Goal: Task Accomplishment & Management: Manage account settings

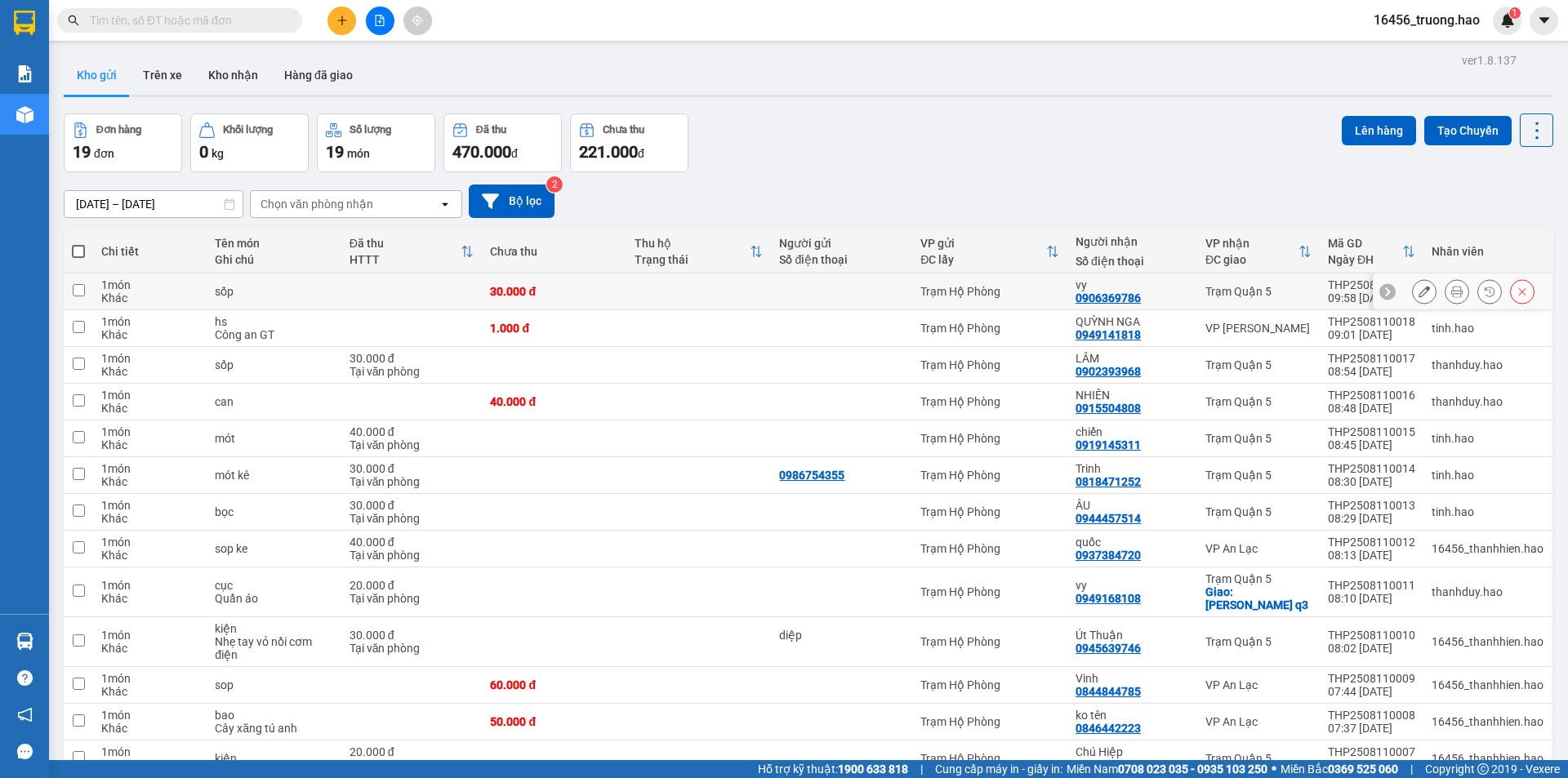
click at [1451, 288] on icon at bounding box center [1456, 291] width 12 height 12
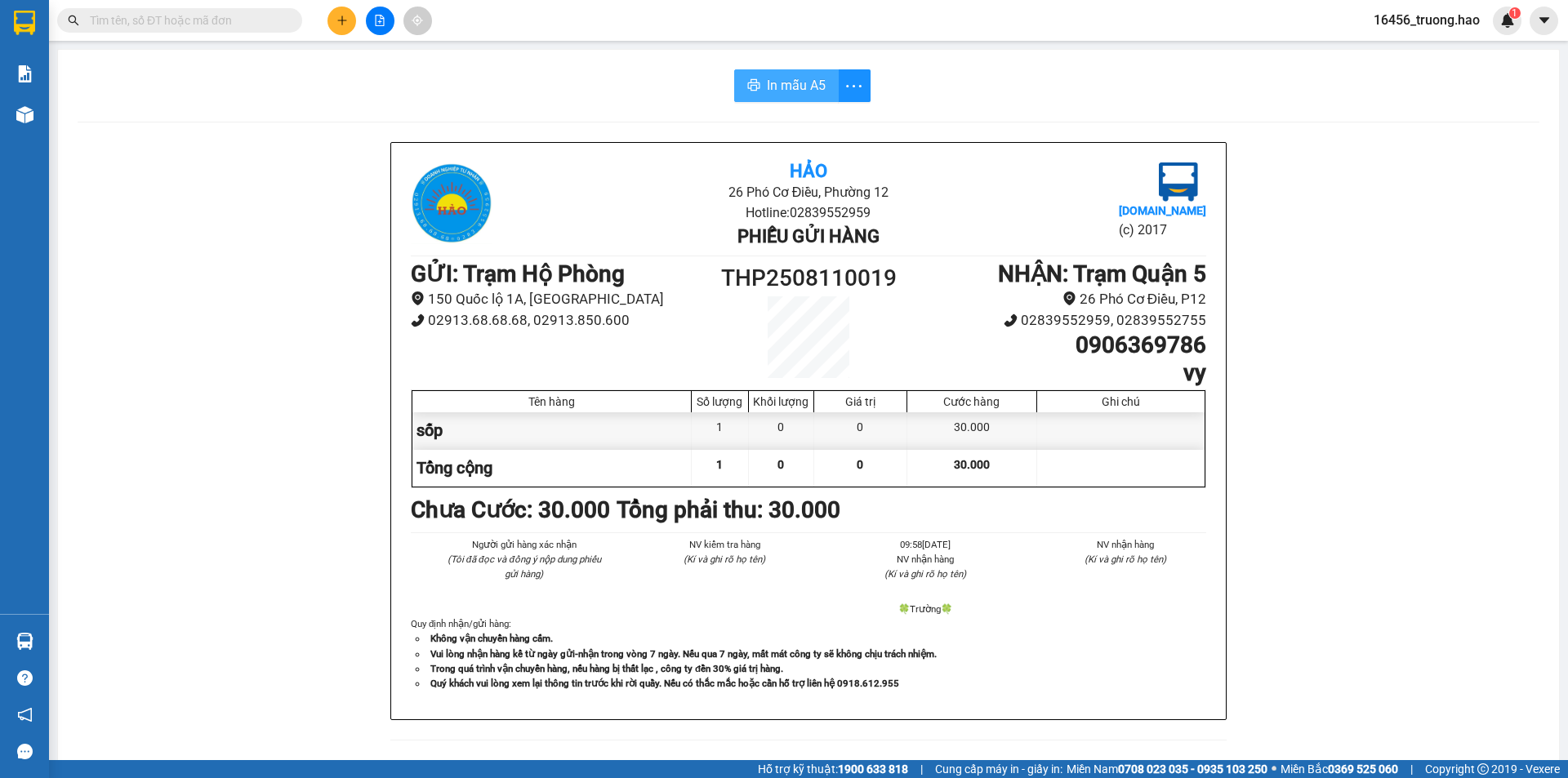
drag, startPoint x: 766, startPoint y: 67, endPoint x: 787, endPoint y: 87, distance: 29.0
click at [771, 72] on div "In mẫu A5 Hảo 26 Phó Cơ Điều, Phường 12 Hotline: 02839552959 Phiếu gửi hàng [DO…" at bounding box center [808, 681] width 1501 height 1261
click at [787, 87] on span "In mẫu A5" at bounding box center [797, 85] width 59 height 21
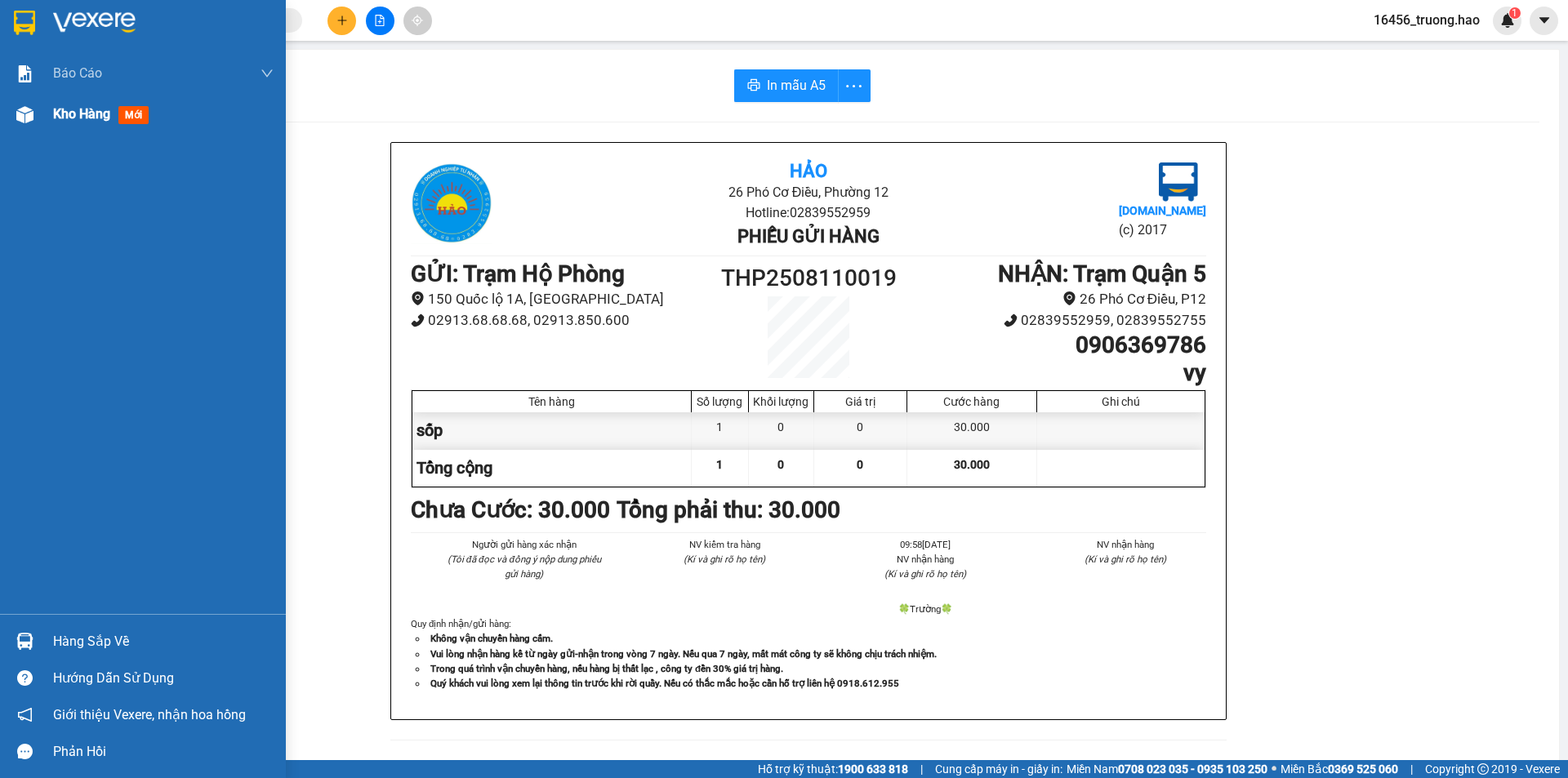
click at [26, 118] on img at bounding box center [24, 114] width 17 height 17
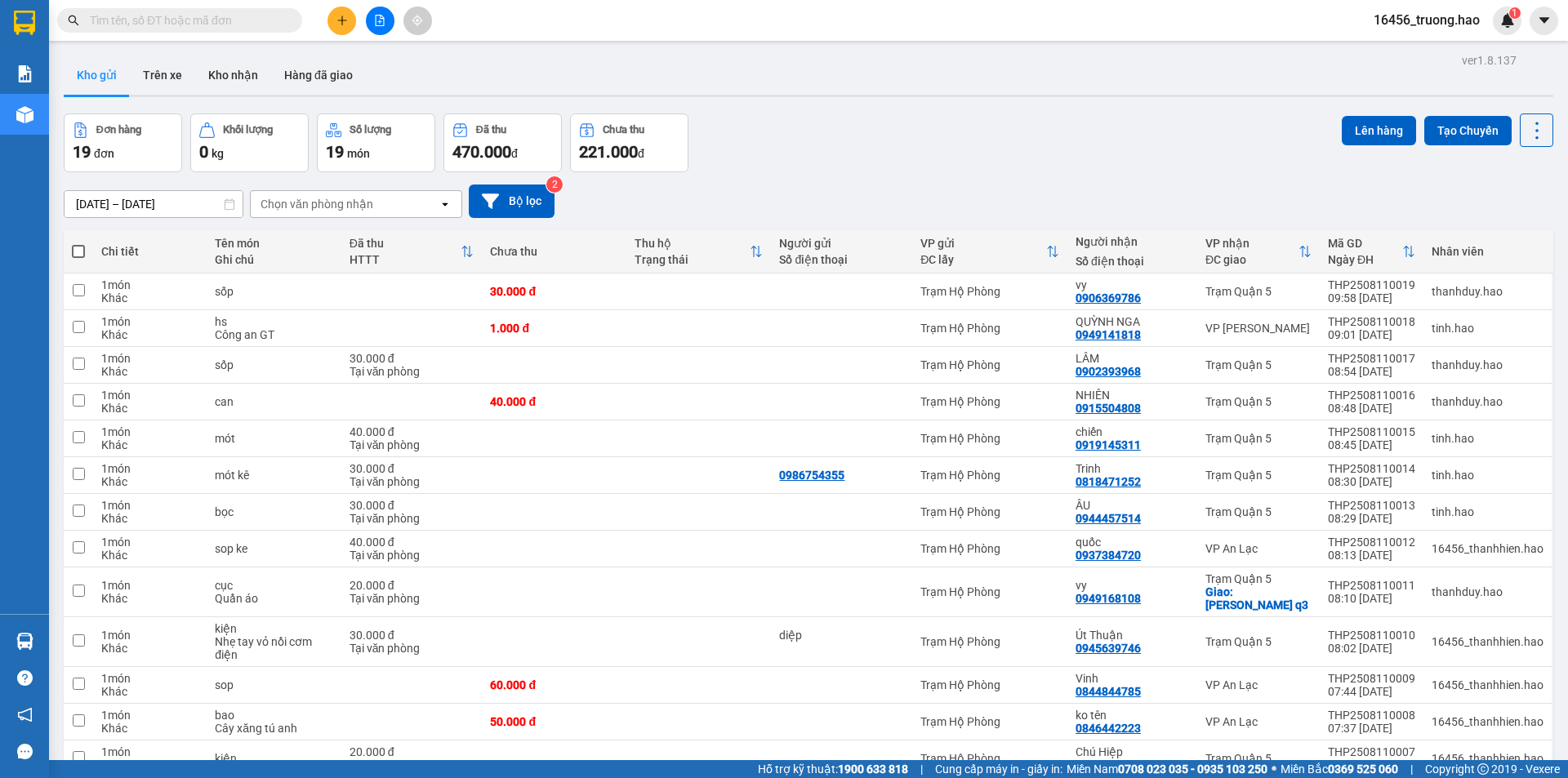
click at [748, 155] on div "Đơn hàng 19 đơn Khối lượng 0 kg Số lượng 19 món Đã thu 470.000 đ Chưa thu 221.0…" at bounding box center [808, 143] width 1489 height 59
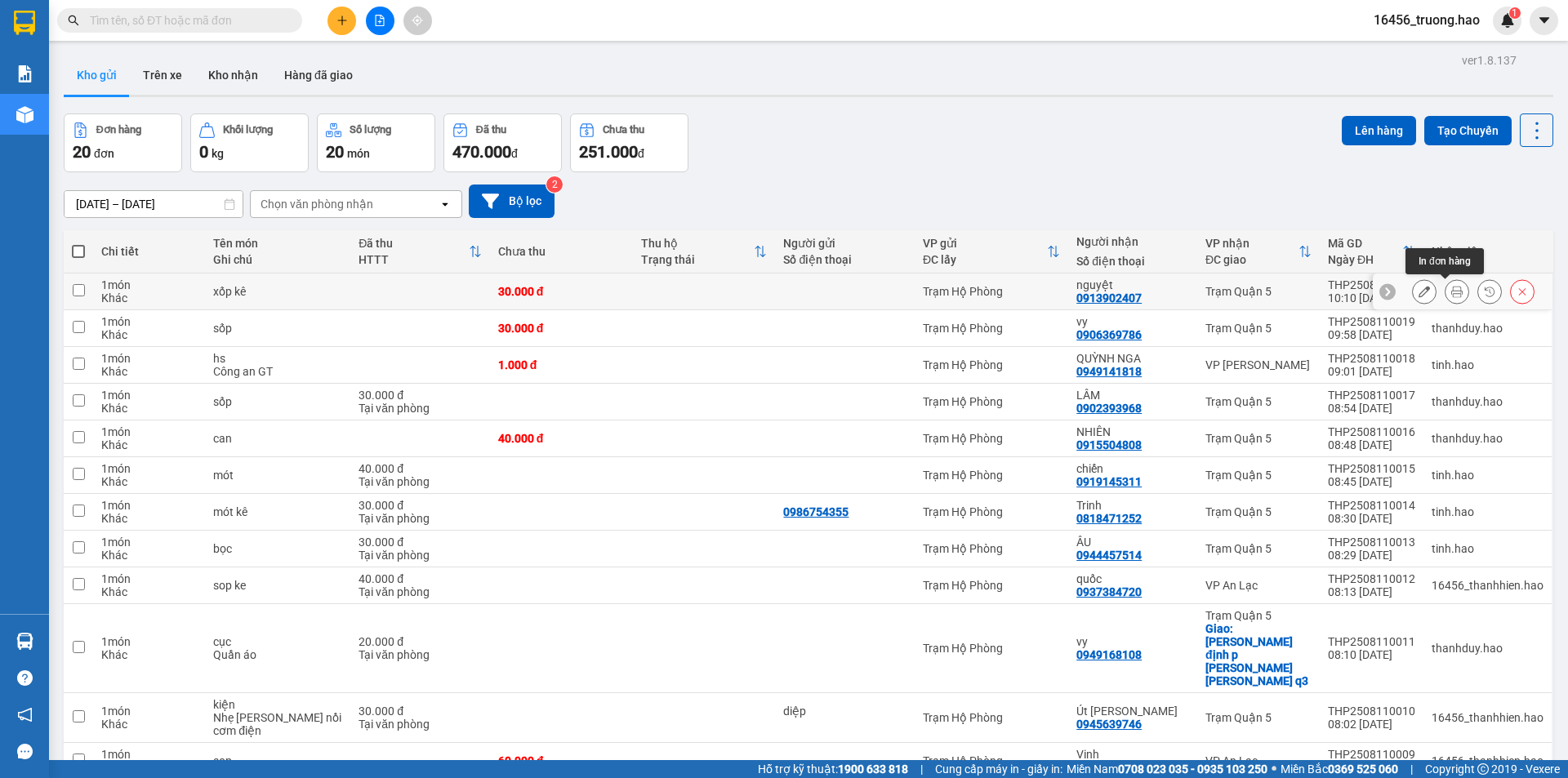
click at [1451, 290] on icon at bounding box center [1456, 291] width 12 height 12
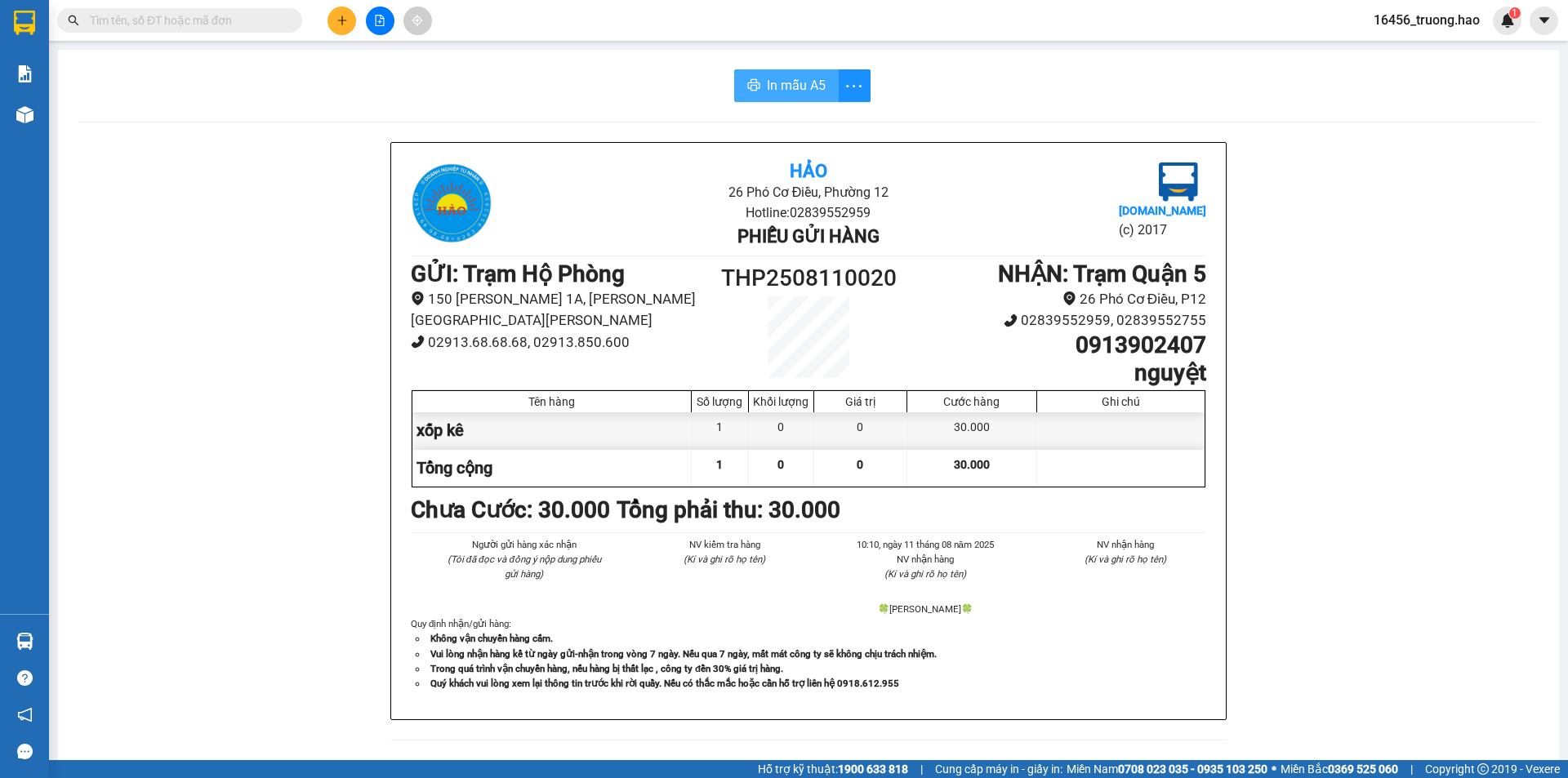
click at [799, 79] on span "In mẫu A5" at bounding box center [797, 85] width 59 height 21
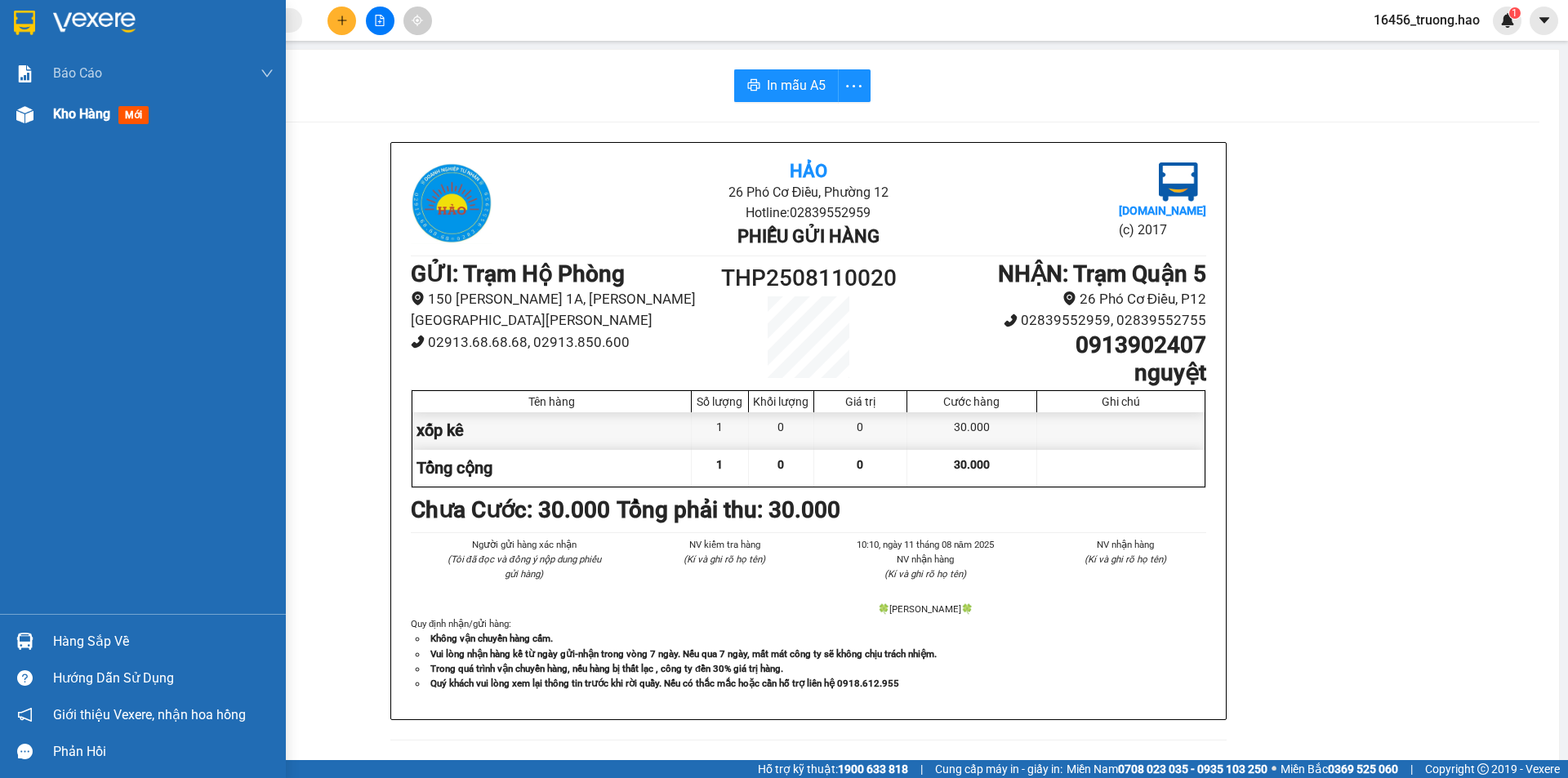
click at [27, 129] on div at bounding box center [25, 114] width 29 height 29
click at [28, 129] on div at bounding box center [25, 114] width 29 height 29
click at [29, 124] on div at bounding box center [25, 114] width 29 height 29
click at [29, 120] on img at bounding box center [24, 114] width 17 height 17
click at [30, 119] on img at bounding box center [24, 114] width 17 height 17
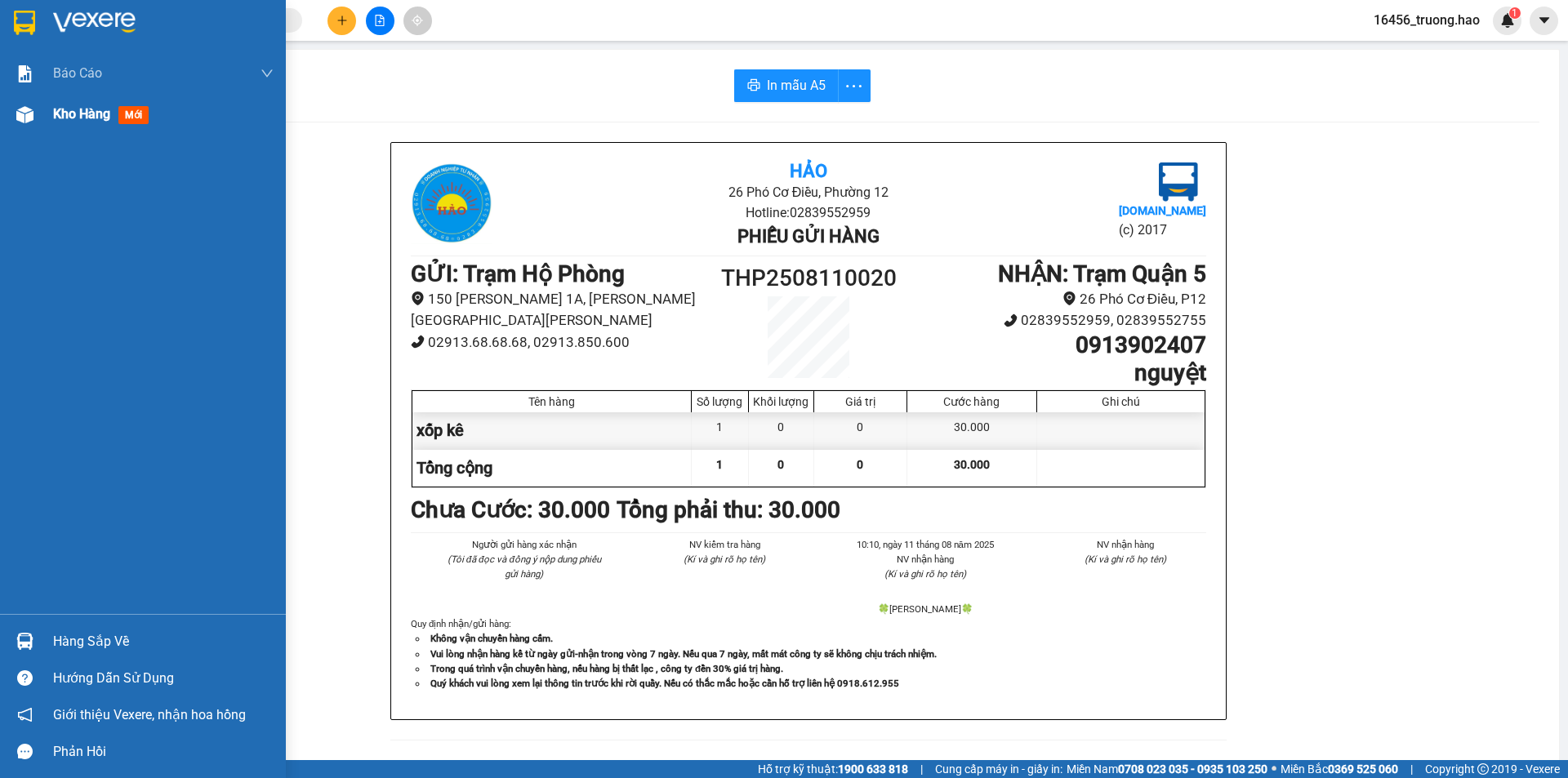
click at [38, 115] on div at bounding box center [25, 114] width 29 height 29
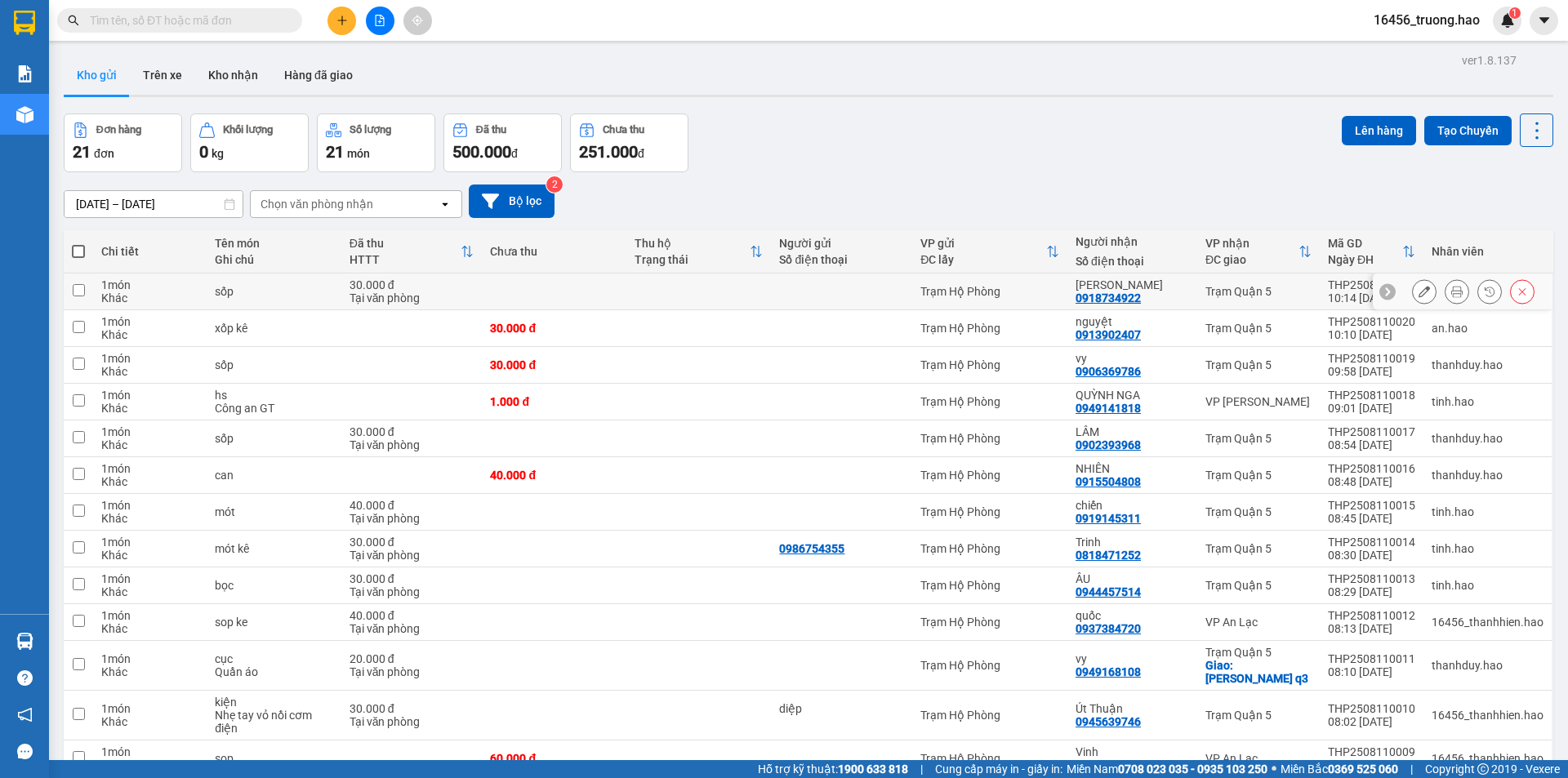
click at [1451, 286] on icon at bounding box center [1456, 291] width 12 height 12
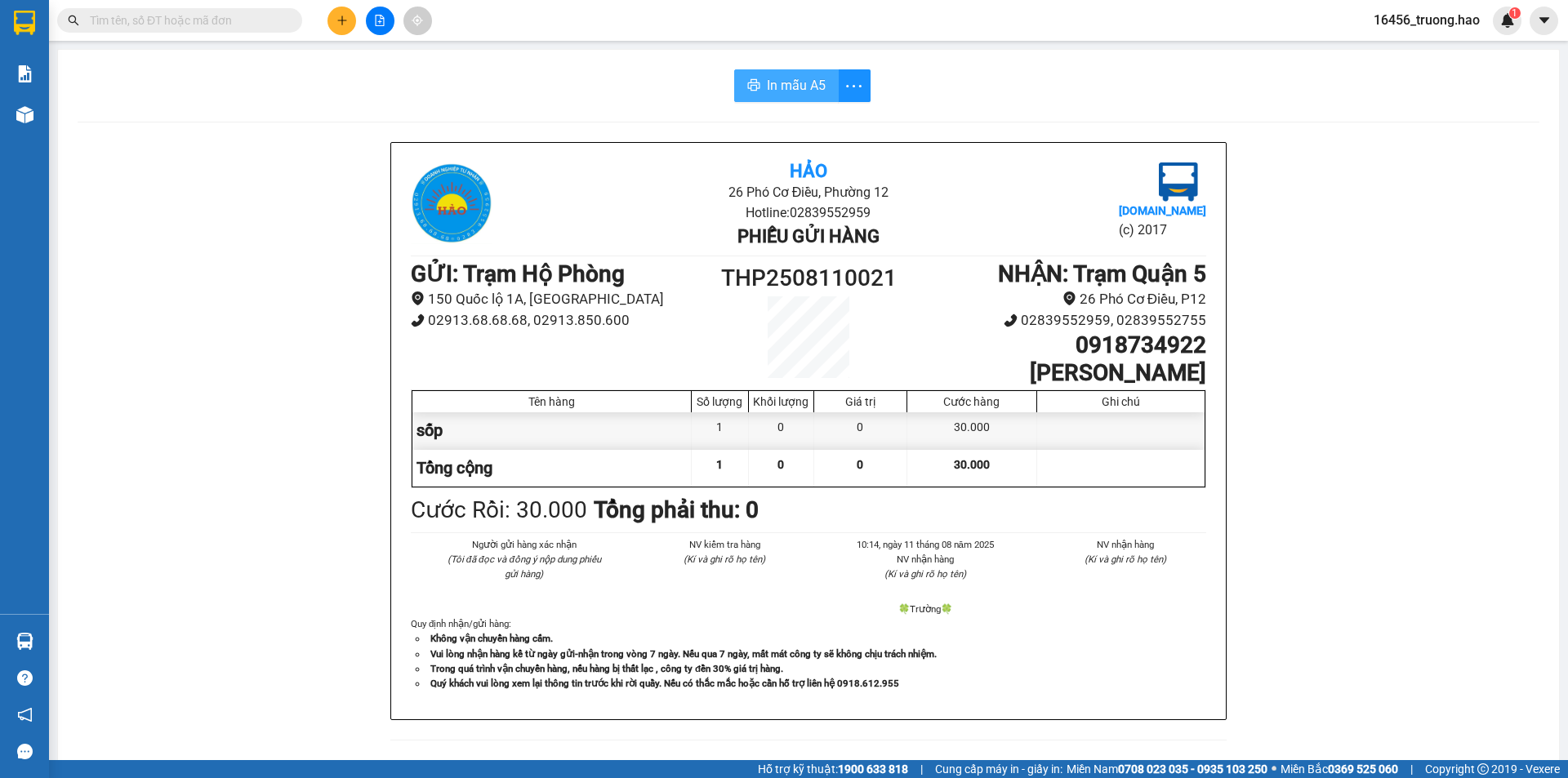
click at [804, 86] on span "In mẫu A5" at bounding box center [797, 85] width 59 height 21
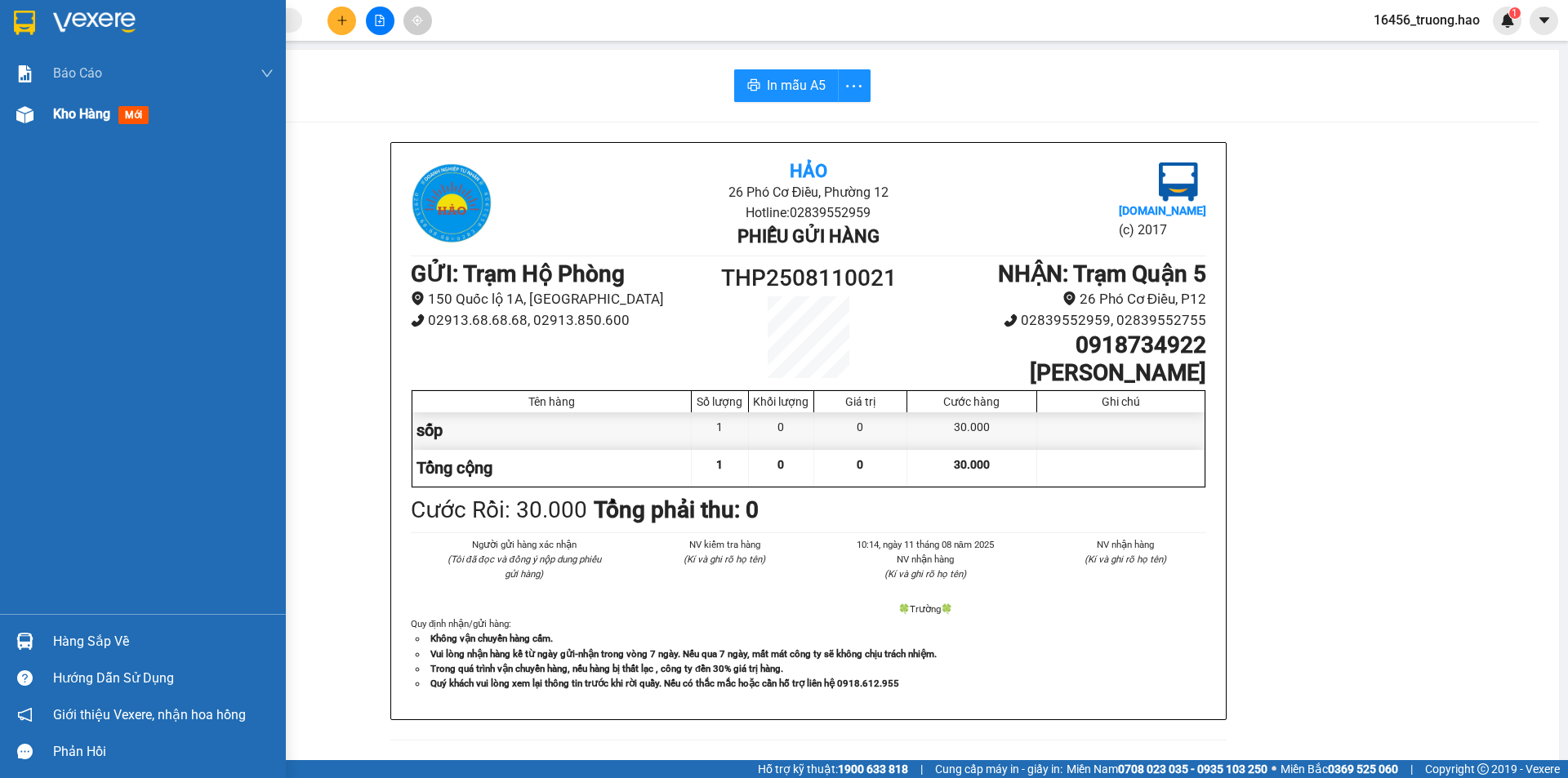
click at [141, 116] on span "mới" at bounding box center [134, 115] width 30 height 18
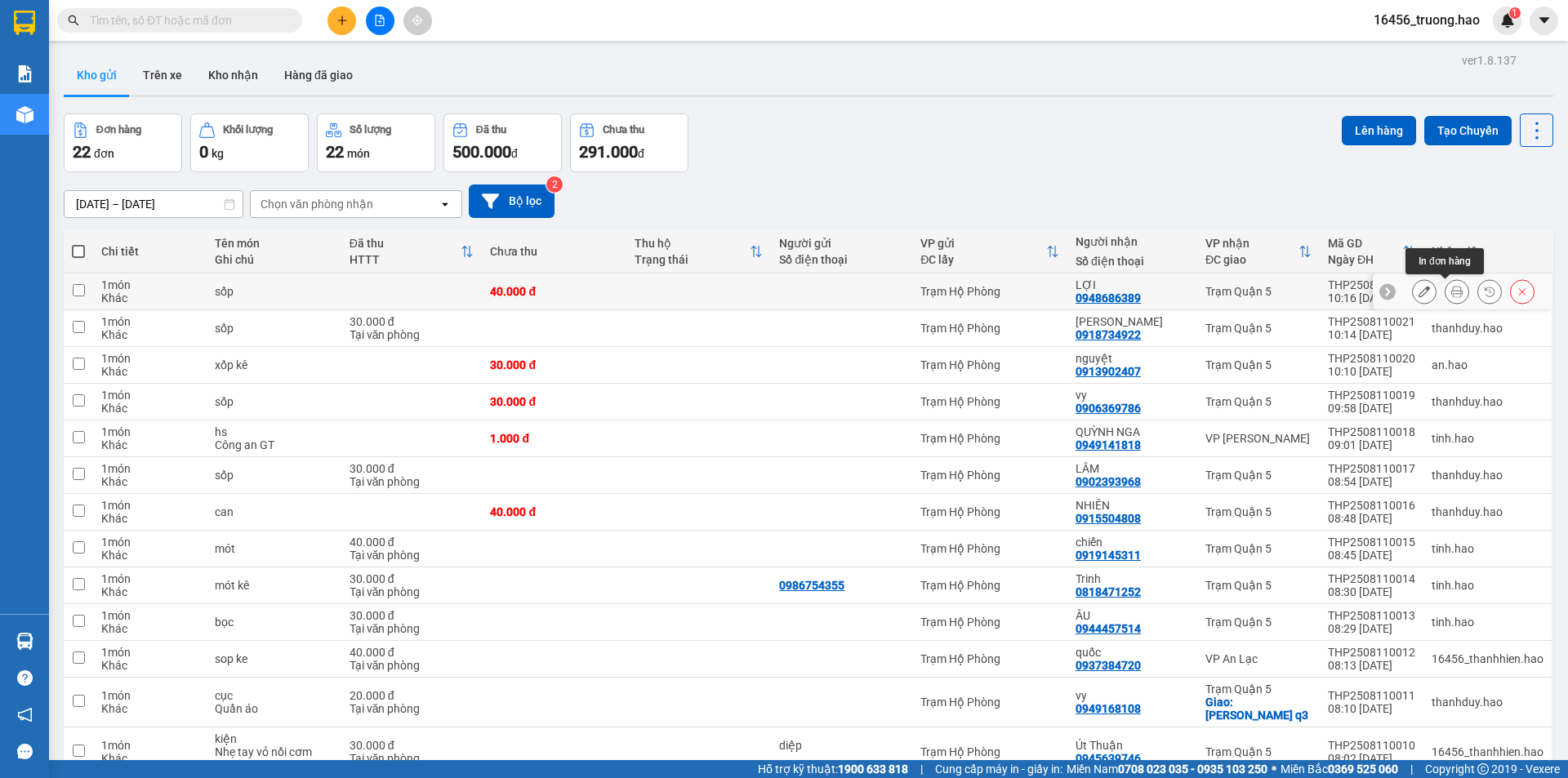
click at [1451, 291] on icon at bounding box center [1456, 291] width 12 height 12
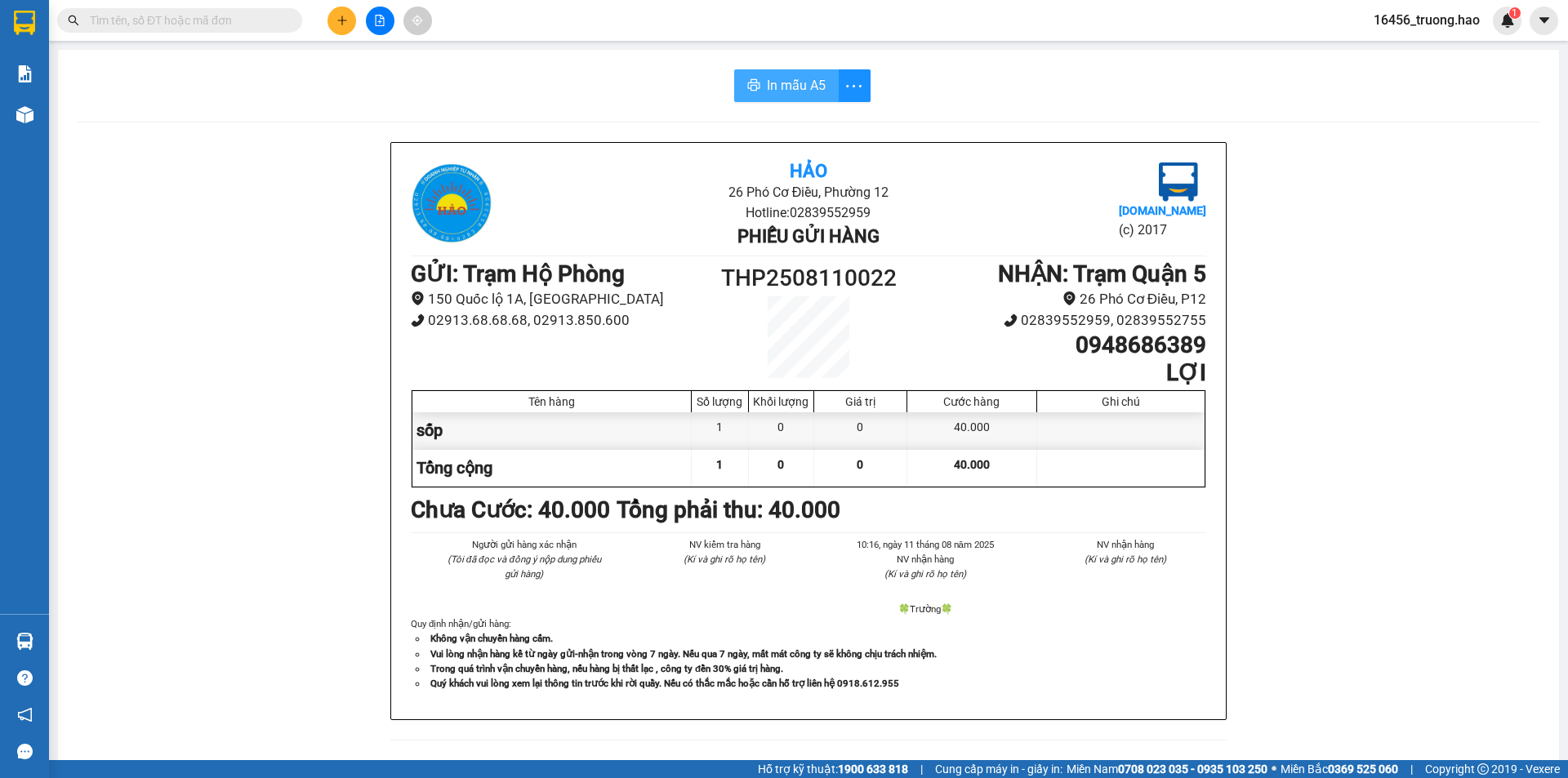
click at [772, 85] on span "In mẫu A5" at bounding box center [797, 85] width 59 height 21
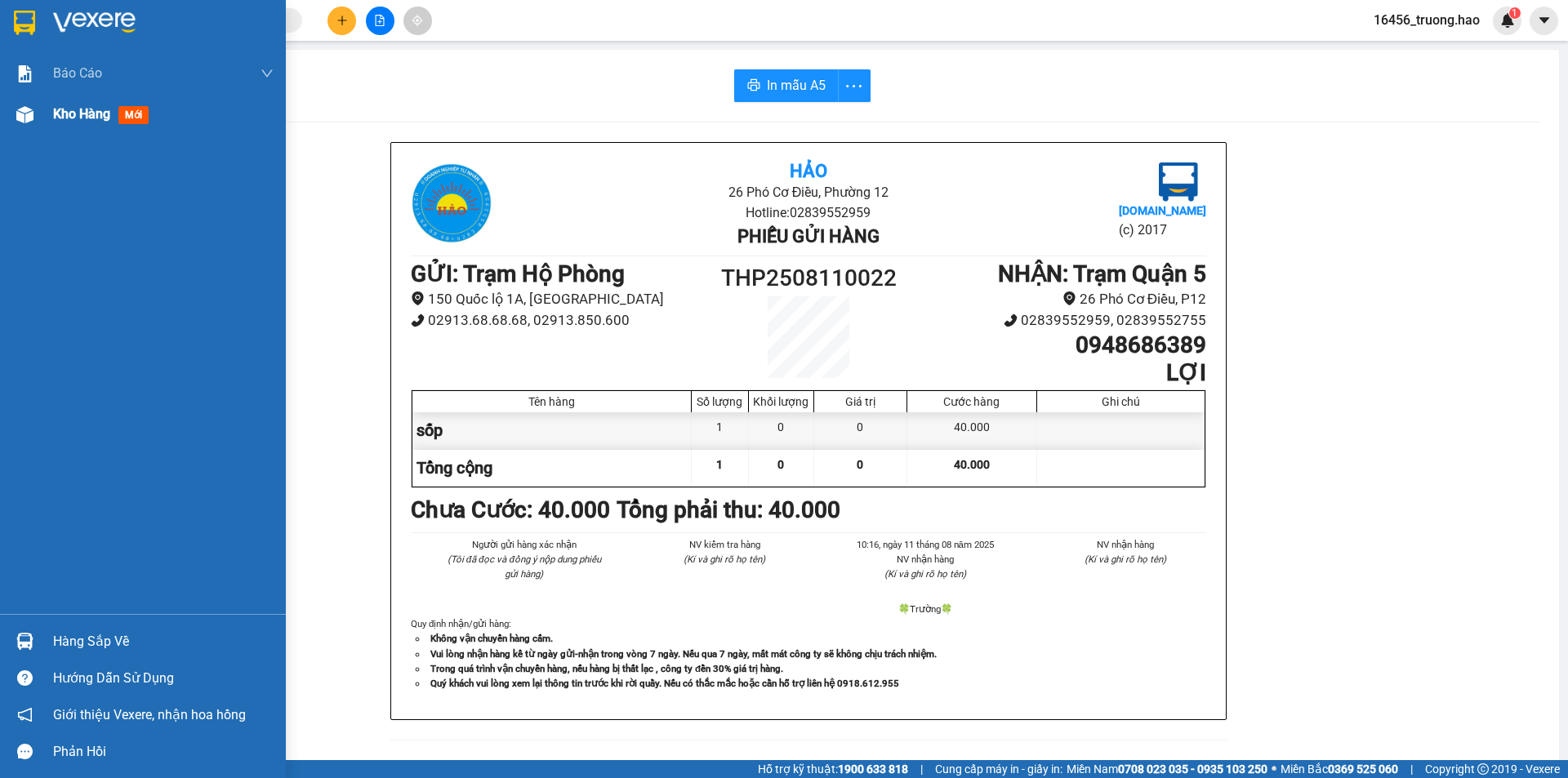
click at [80, 130] on div "Kho hàng mới" at bounding box center [163, 114] width 221 height 41
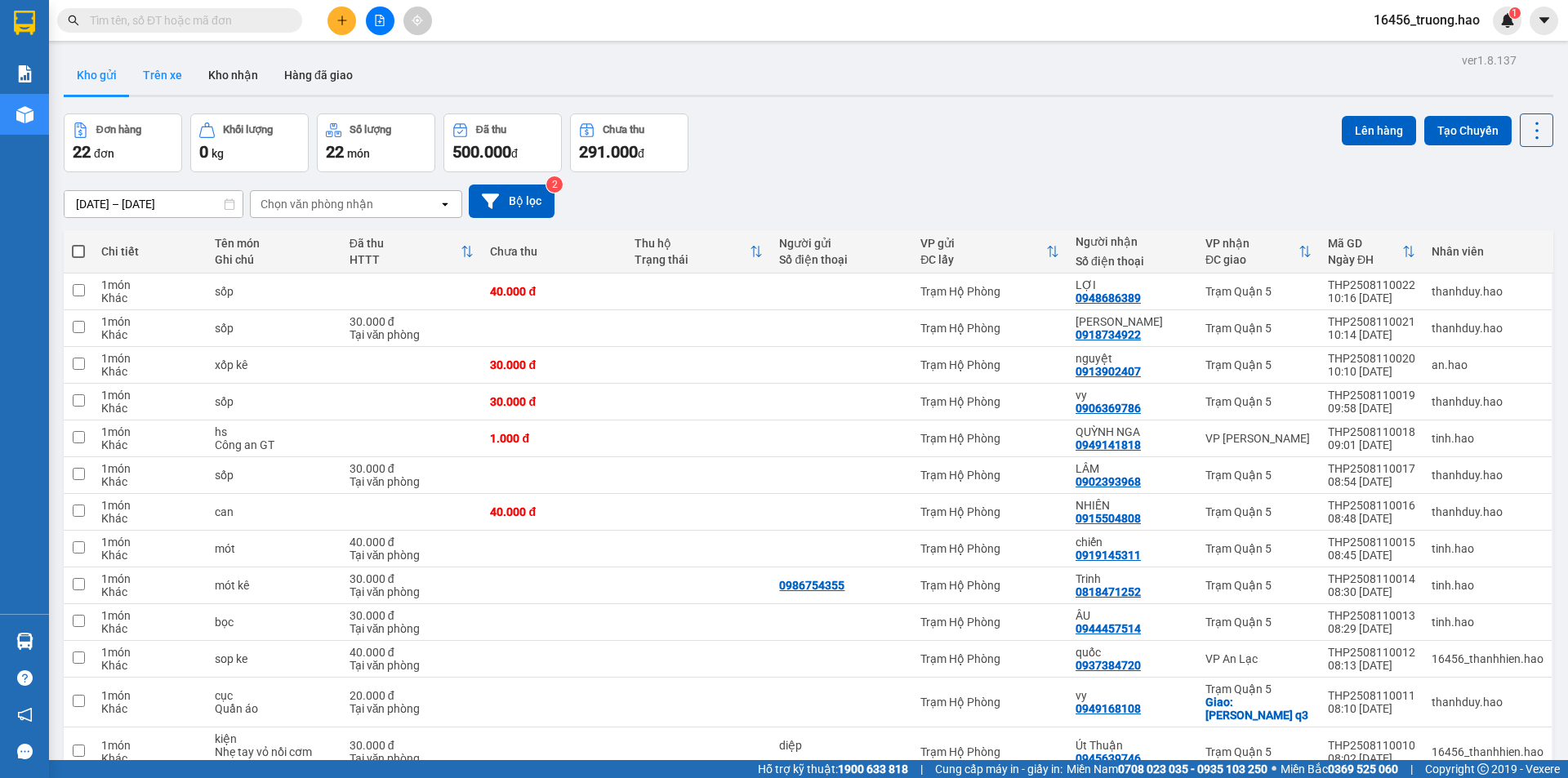
click at [163, 70] on button "Trên xe" at bounding box center [162, 75] width 65 height 39
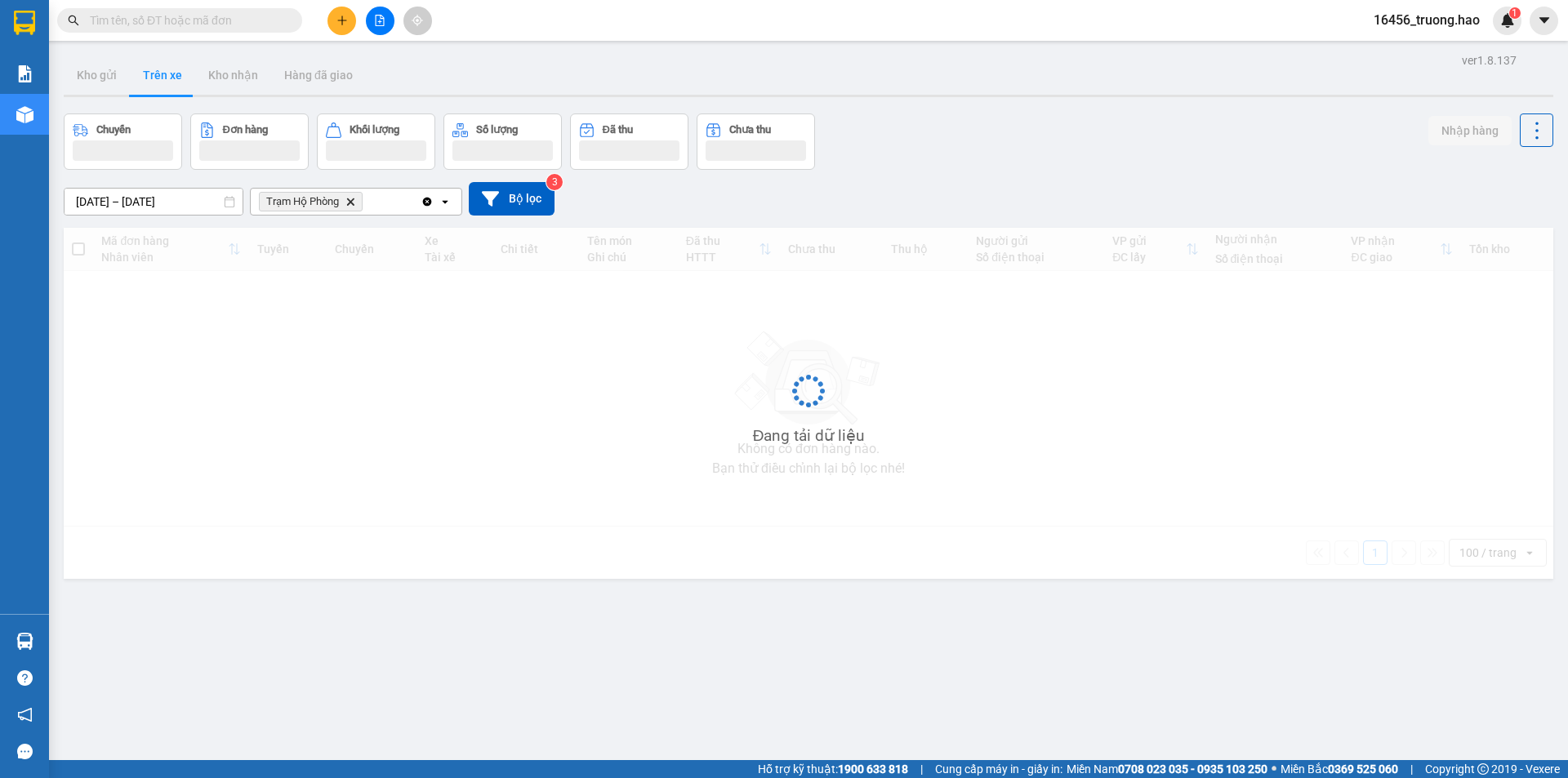
click at [163, 70] on button "Trên xe" at bounding box center [162, 75] width 65 height 39
click at [162, 70] on button "Trên xe" at bounding box center [162, 75] width 65 height 39
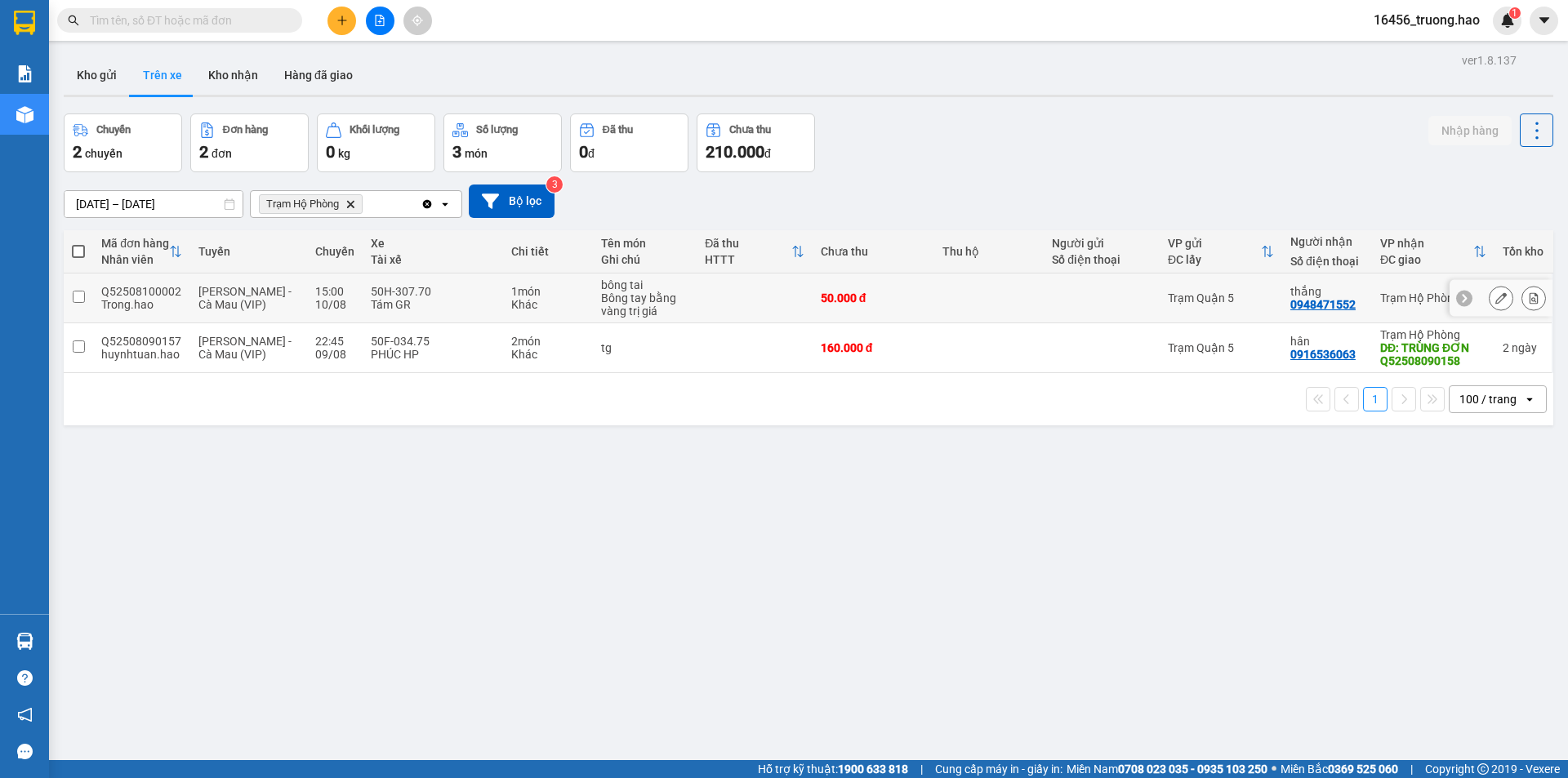
click at [407, 308] on div "Tám GR" at bounding box center [432, 305] width 124 height 13
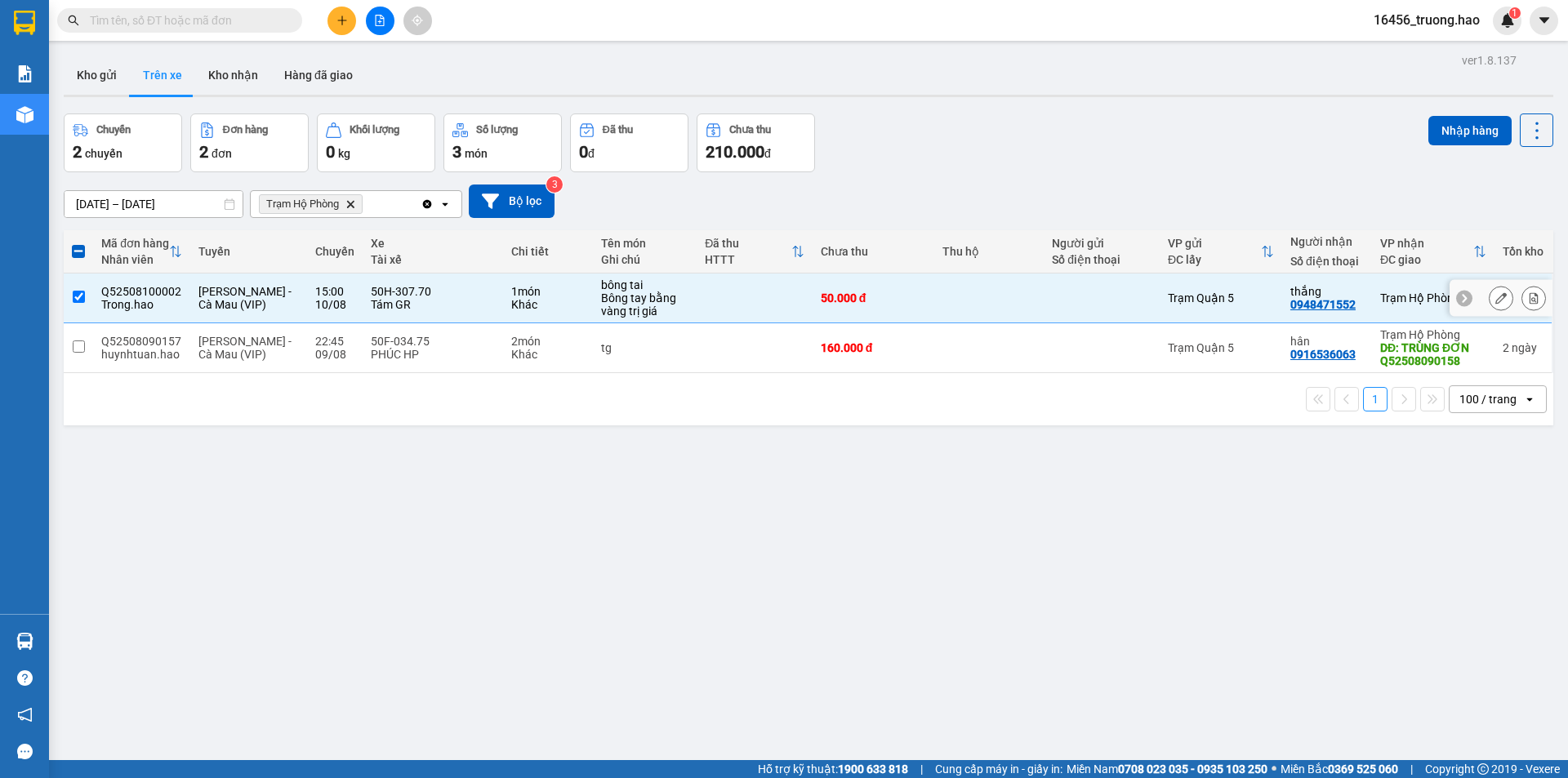
click at [468, 300] on div "Tám GR" at bounding box center [432, 305] width 124 height 13
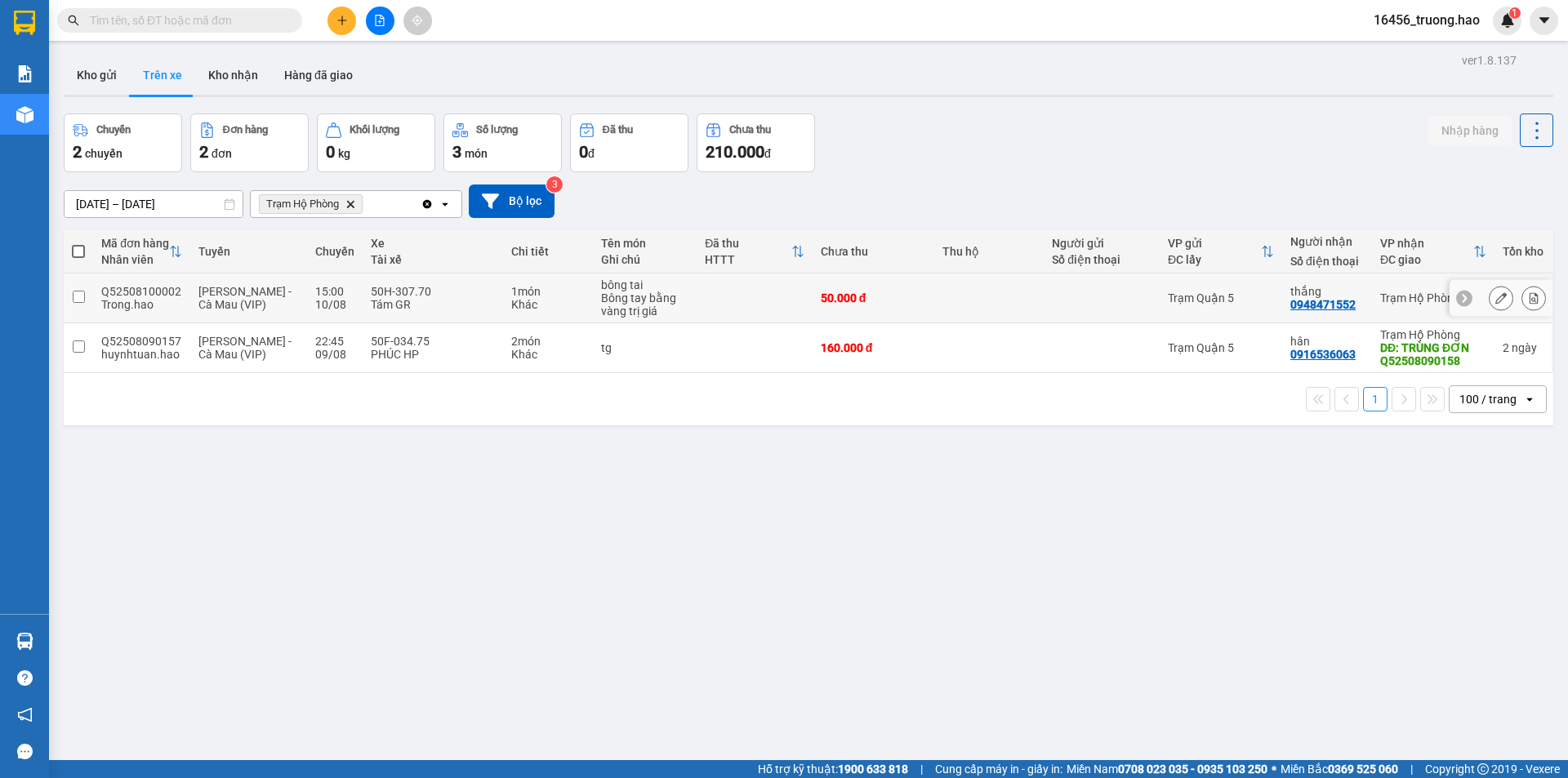
click at [643, 279] on div "bông tai" at bounding box center [645, 285] width 88 height 13
checkbox input "true"
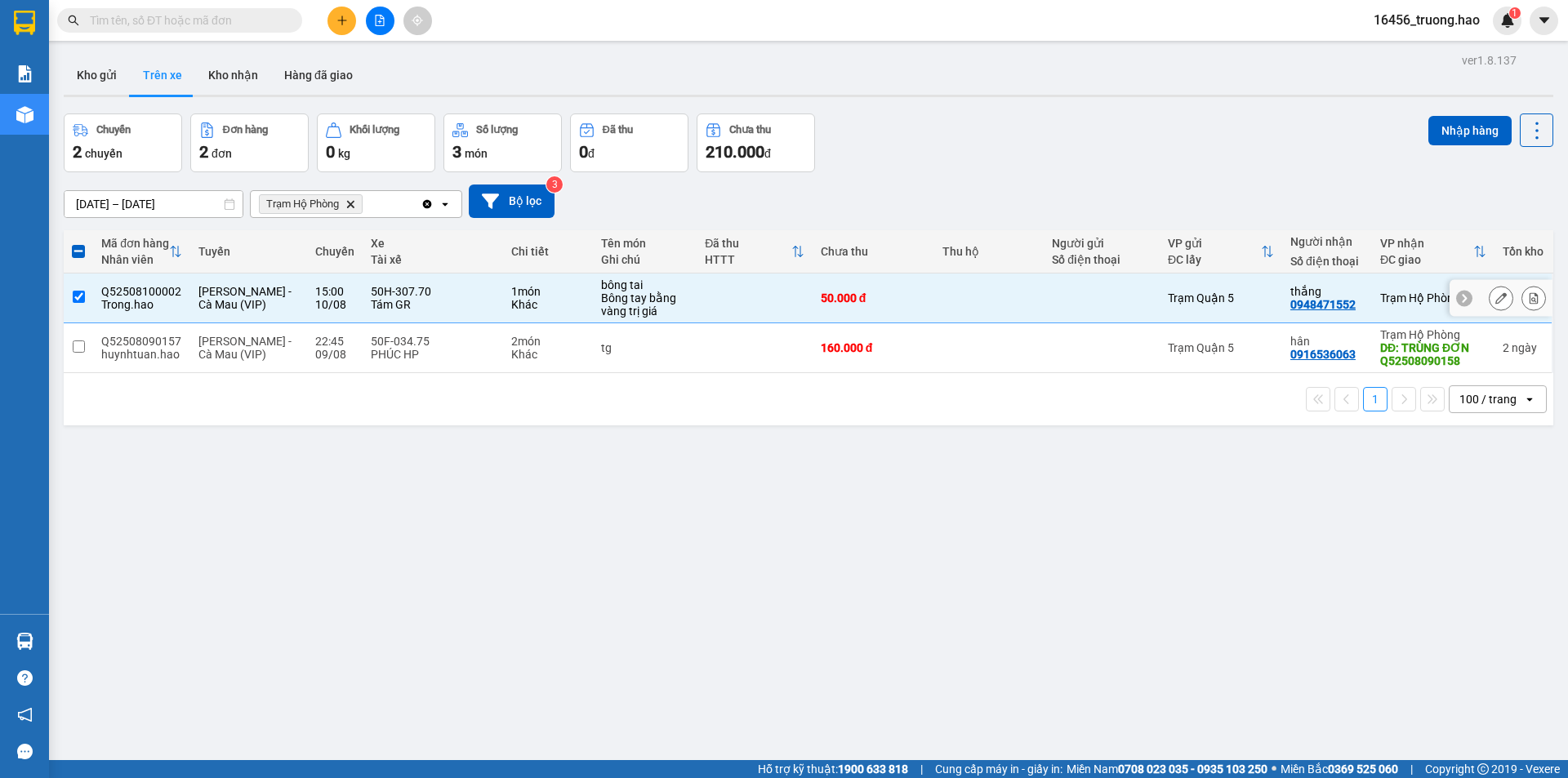
click at [1489, 297] on button at bounding box center [1501, 298] width 23 height 29
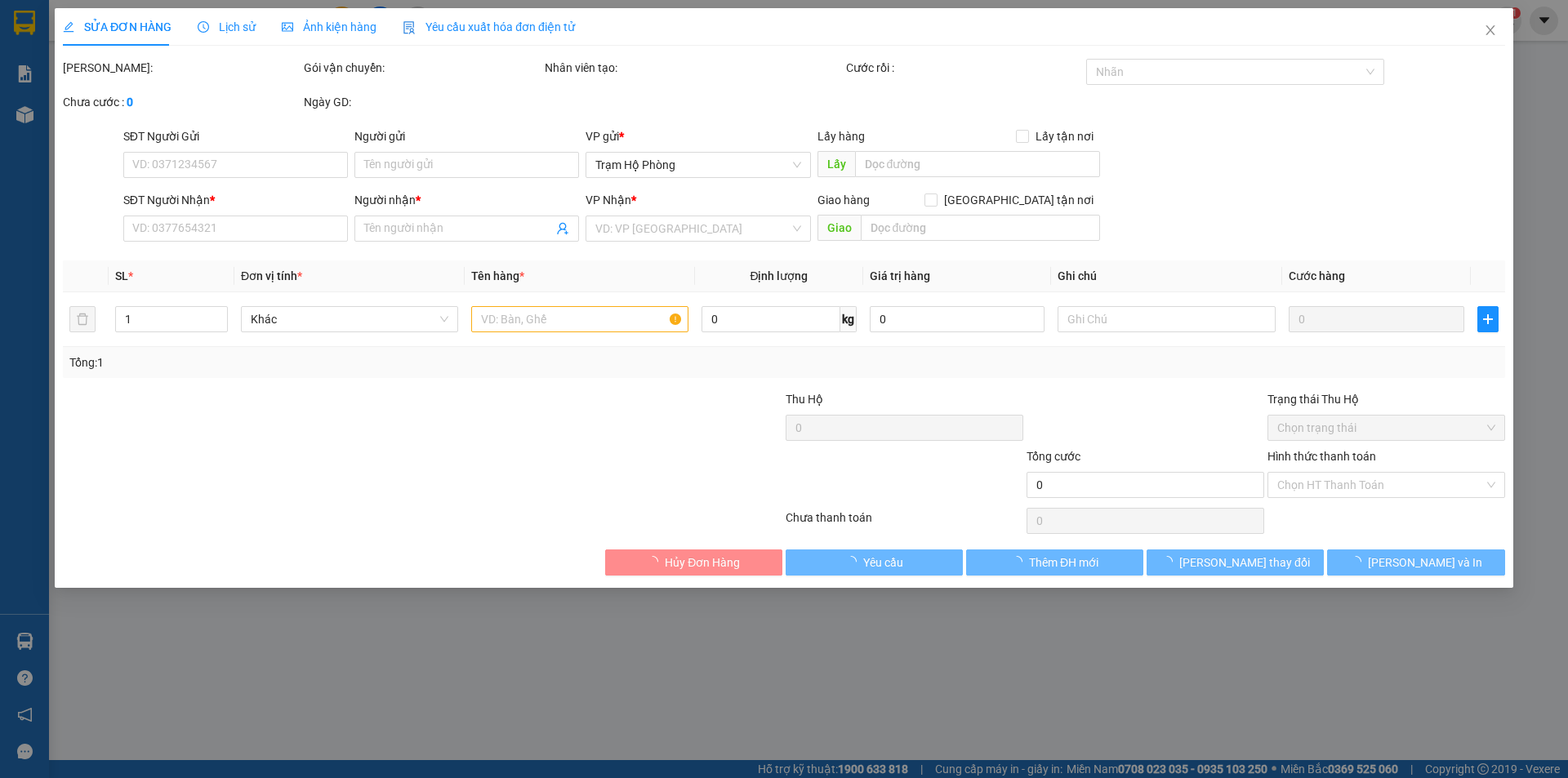
type input "0948471552"
type input "thắng"
type input "50.000"
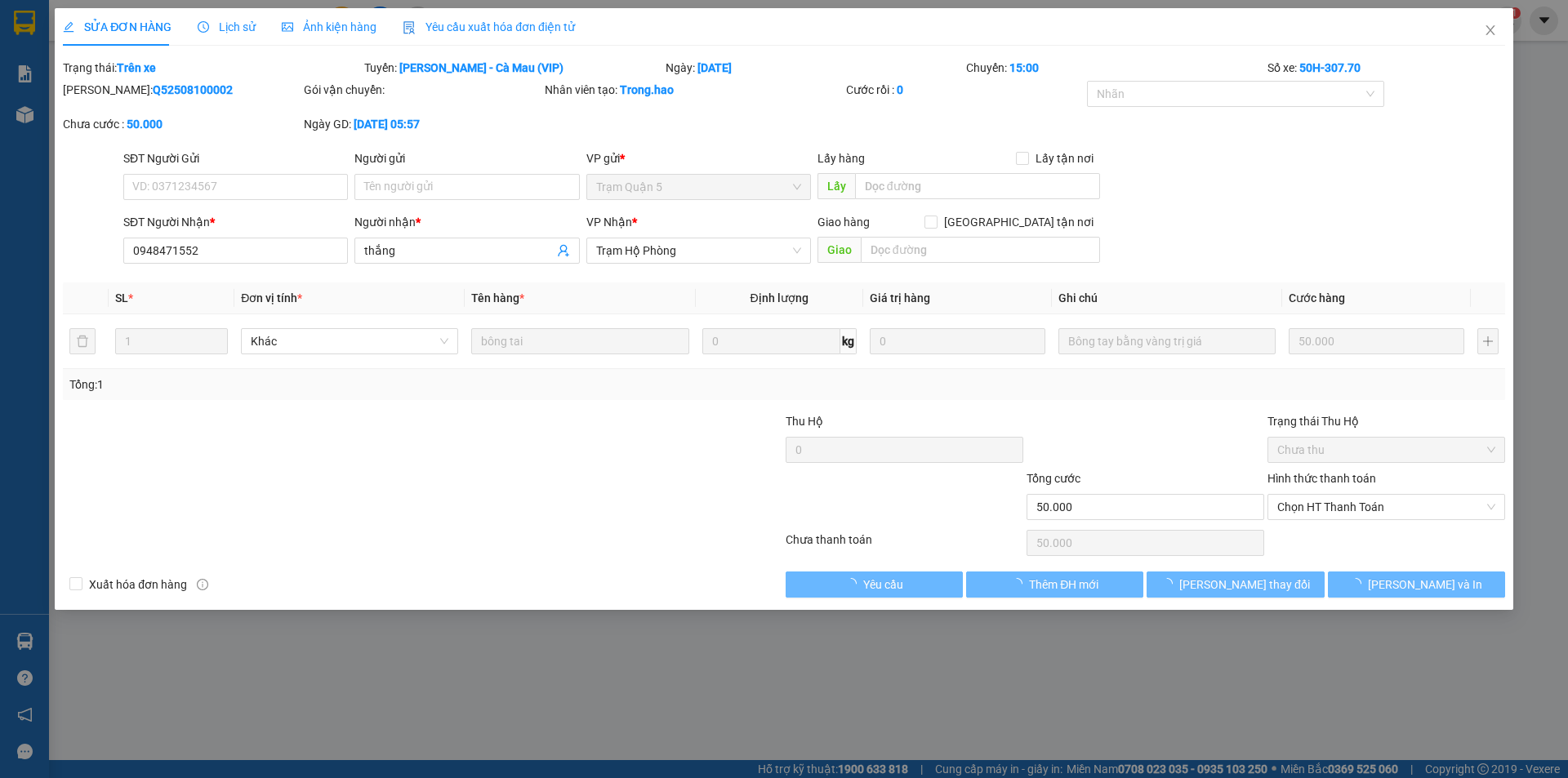
click at [327, 42] on div "SỬA ĐƠN HÀNG Lịch sử Ảnh kiện hàng Yêu cầu xuất hóa đơn điện tử Total Paid Fee …" at bounding box center [783, 303] width 1442 height 590
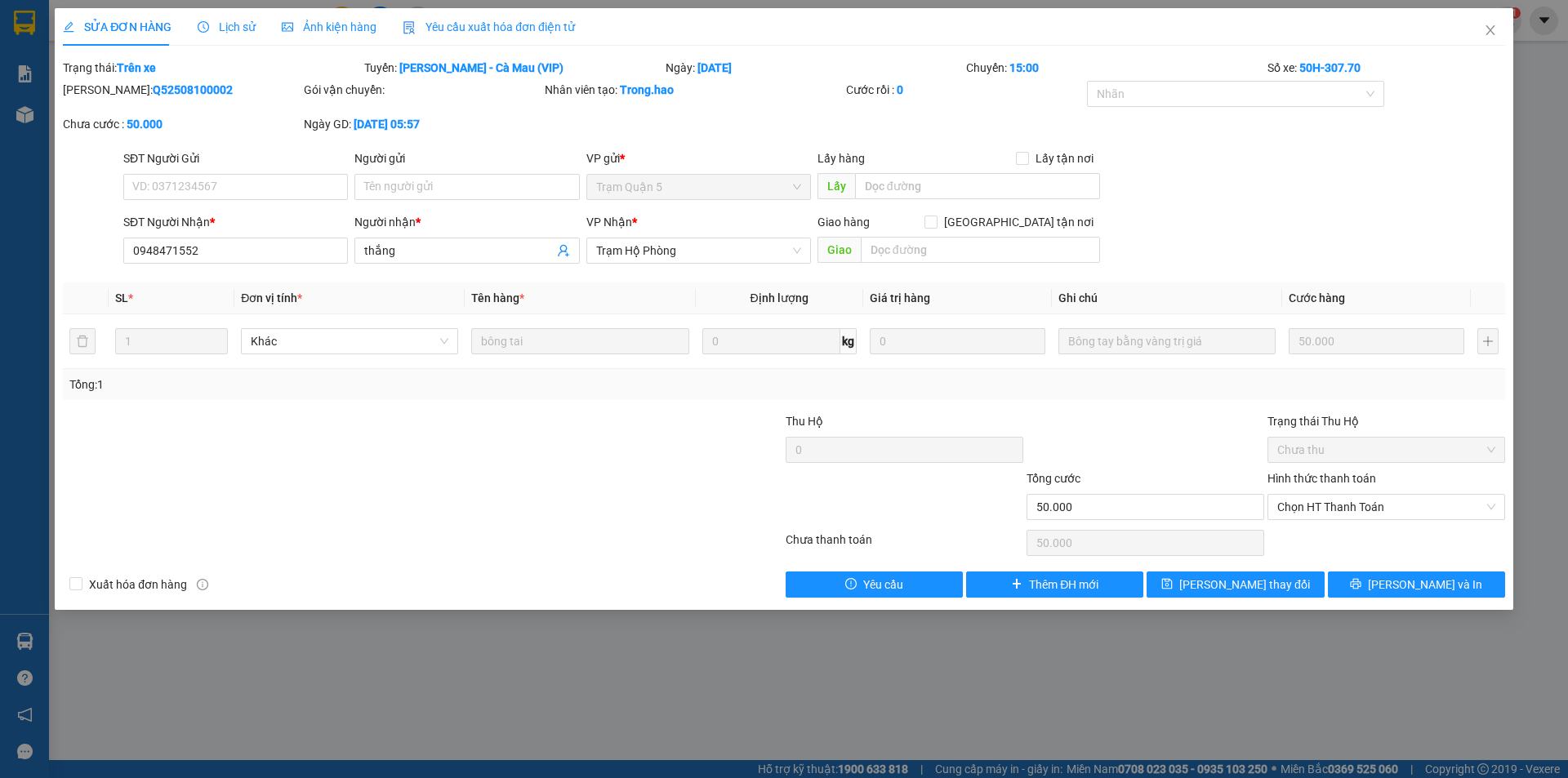
click at [326, 23] on span "Ảnh kiện hàng" at bounding box center [329, 27] width 95 height 13
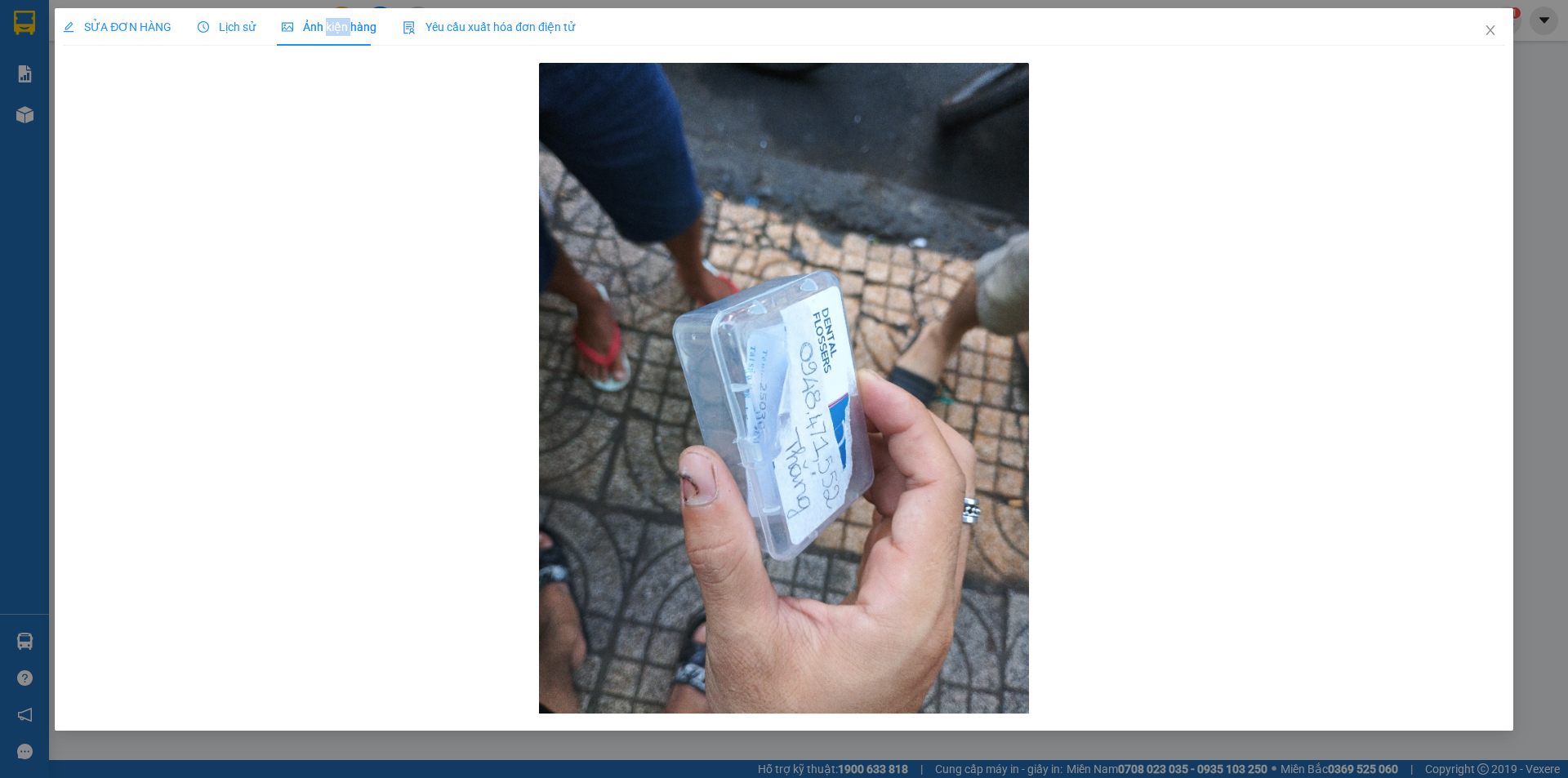
click at [326, 23] on span "Ảnh kiện hàng" at bounding box center [329, 27] width 95 height 13
click at [119, 36] on div "SỬA ĐƠN HÀNG" at bounding box center [117, 27] width 109 height 38
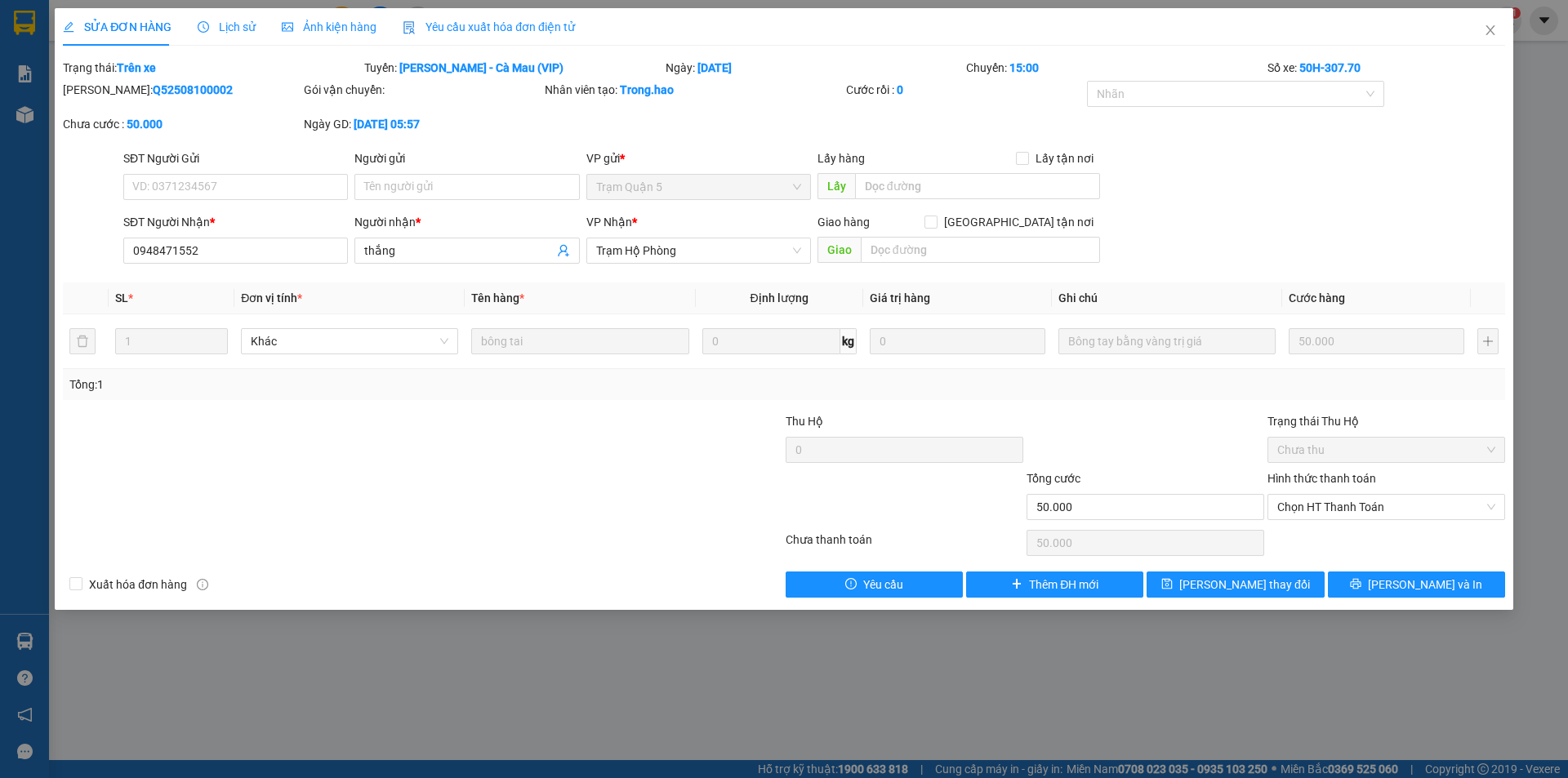
click at [238, 21] on span "Lịch sử" at bounding box center [226, 27] width 58 height 13
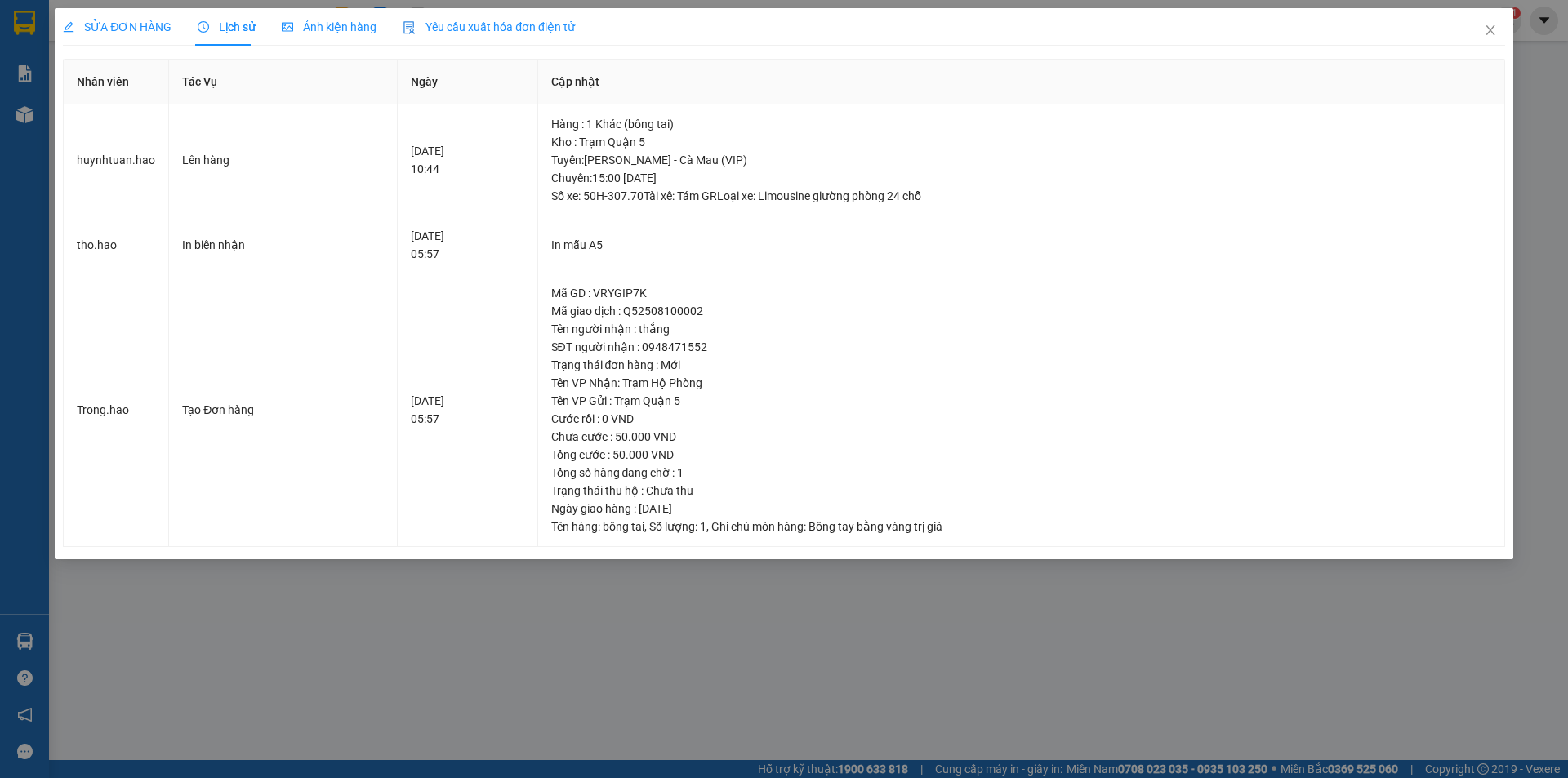
click at [128, 35] on div "SỬA ĐƠN HÀNG" at bounding box center [117, 27] width 109 height 18
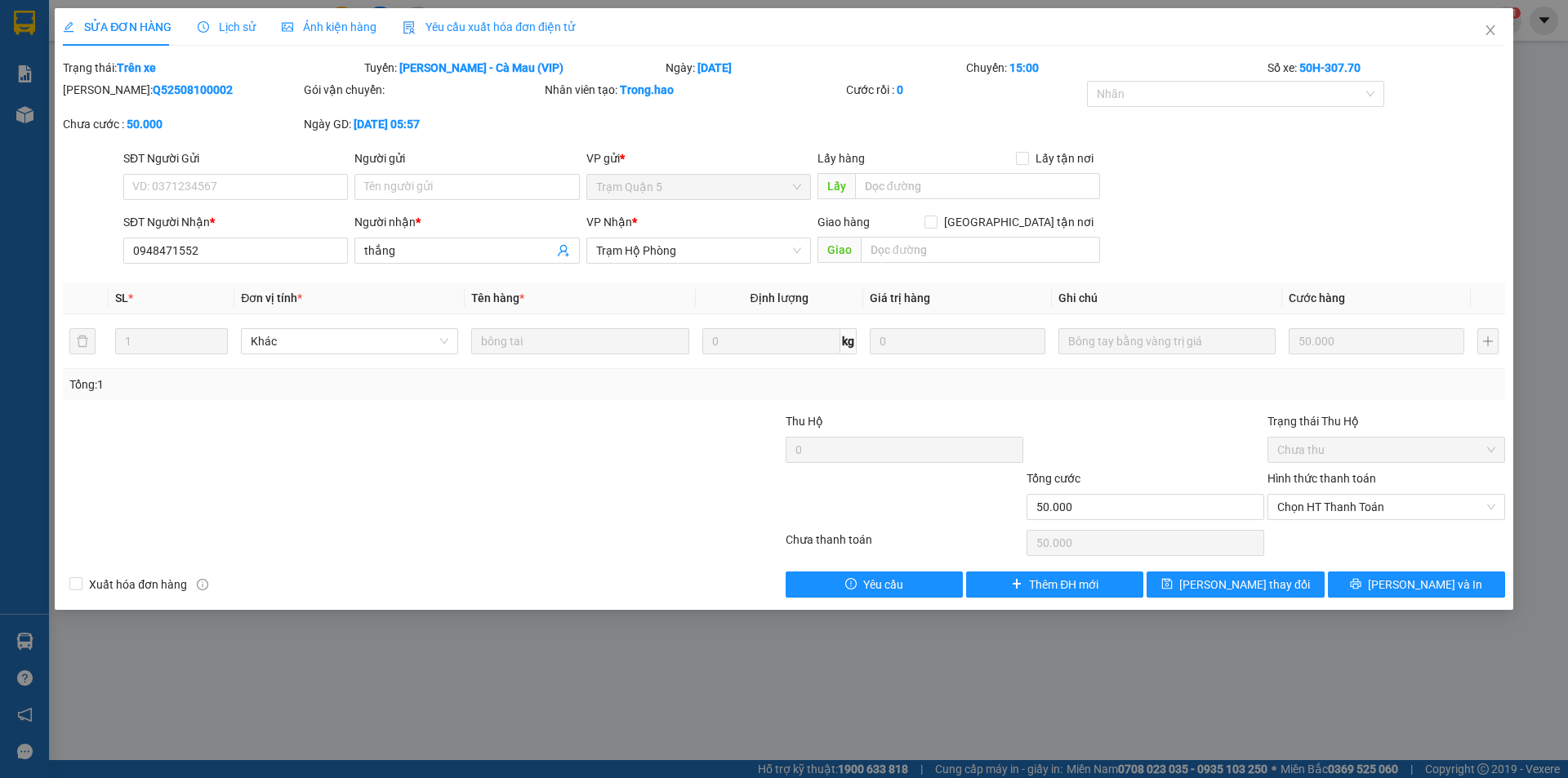
click at [140, 16] on div "SỬA ĐƠN HÀNG" at bounding box center [117, 27] width 109 height 38
click at [268, 24] on div "SỬA ĐƠN HÀNG Lịch sử Ảnh kiện hàng Yêu cầu xuất hóa đơn điện tử" at bounding box center [318, 27] width 512 height 38
click at [233, 21] on span "Lịch sử" at bounding box center [226, 27] width 58 height 13
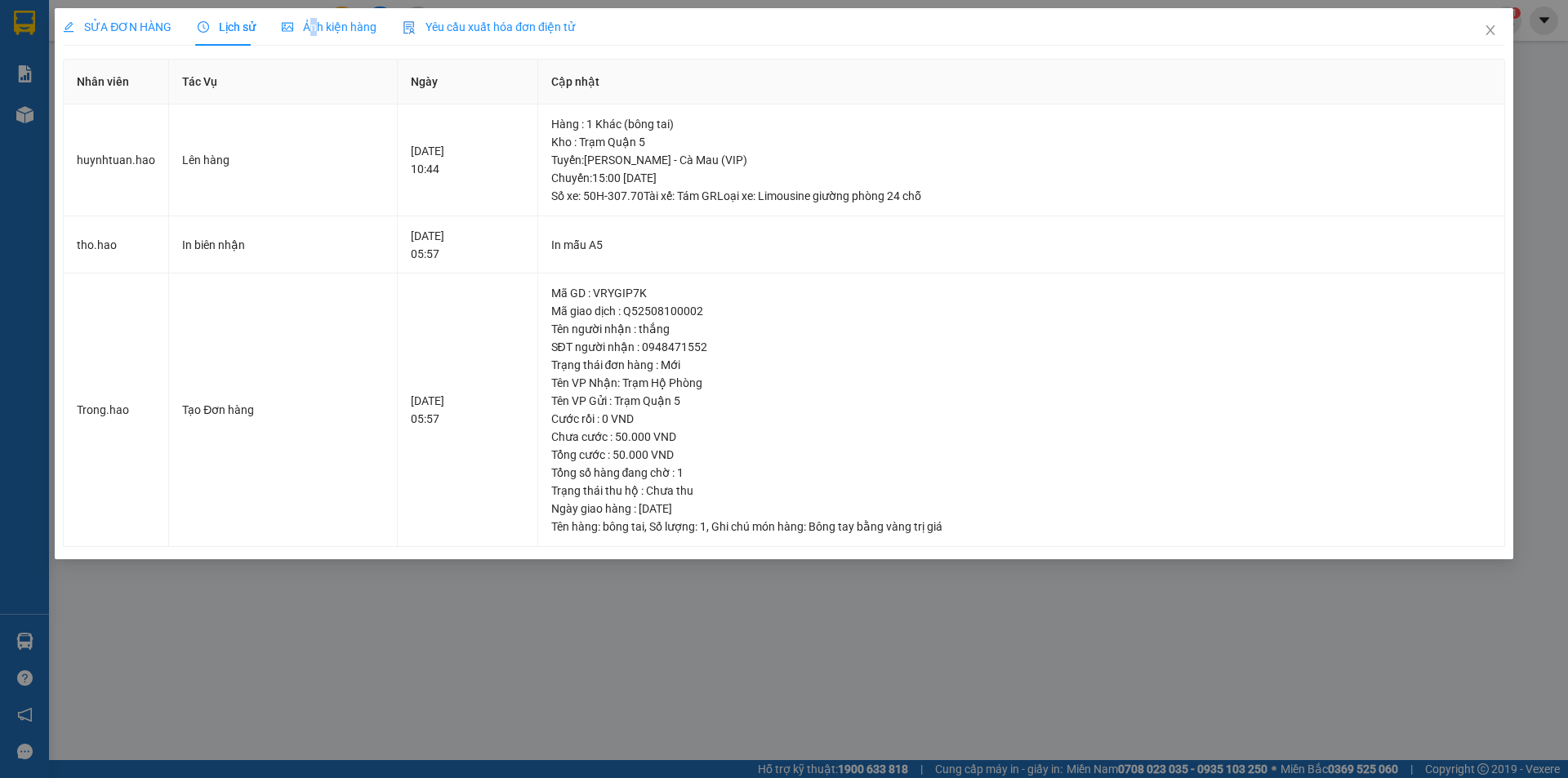
click at [310, 25] on span "Ảnh kiện hàng" at bounding box center [329, 27] width 95 height 13
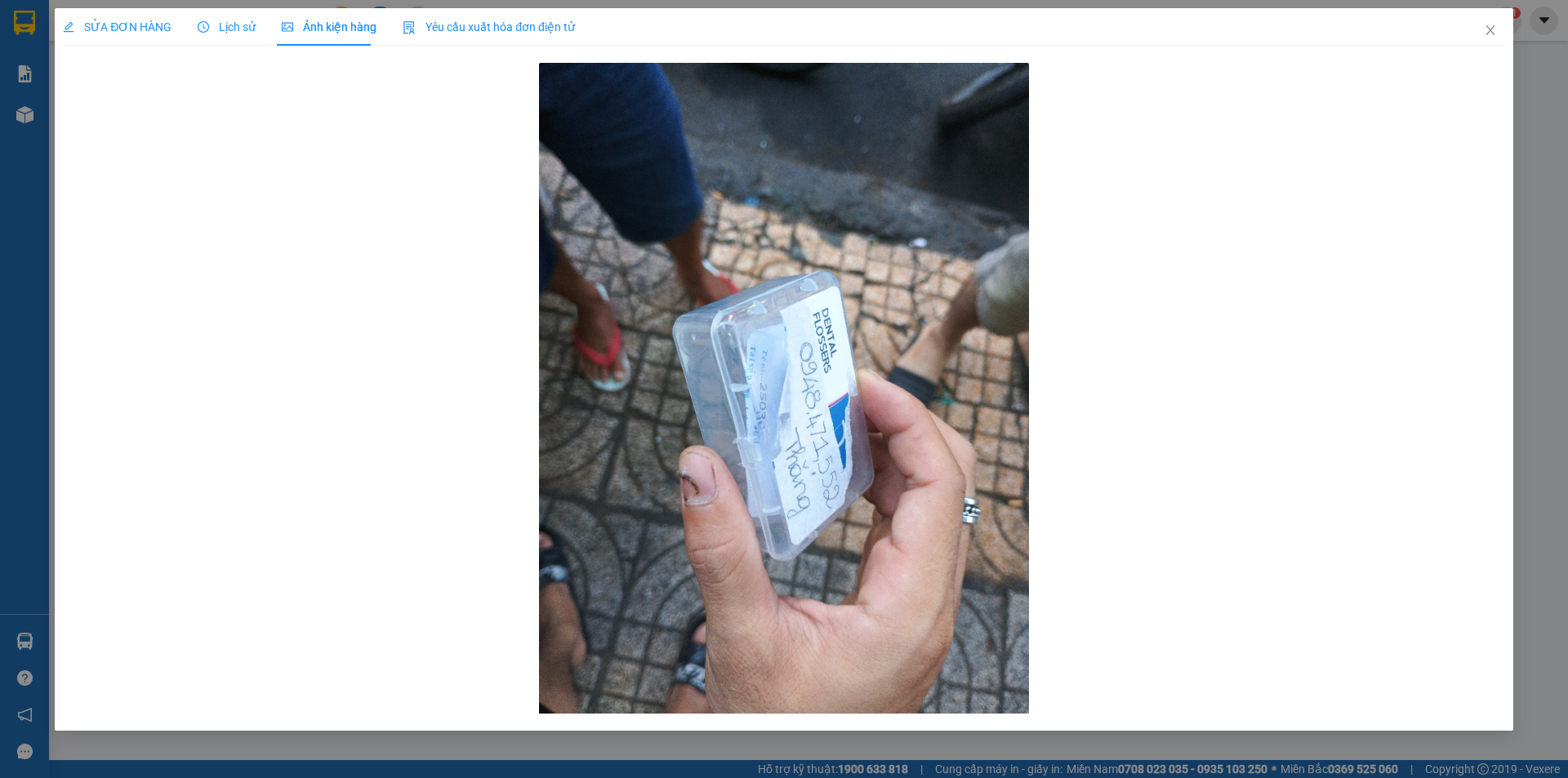
click at [131, 26] on span "SỬA ĐƠN HÀNG" at bounding box center [117, 27] width 109 height 13
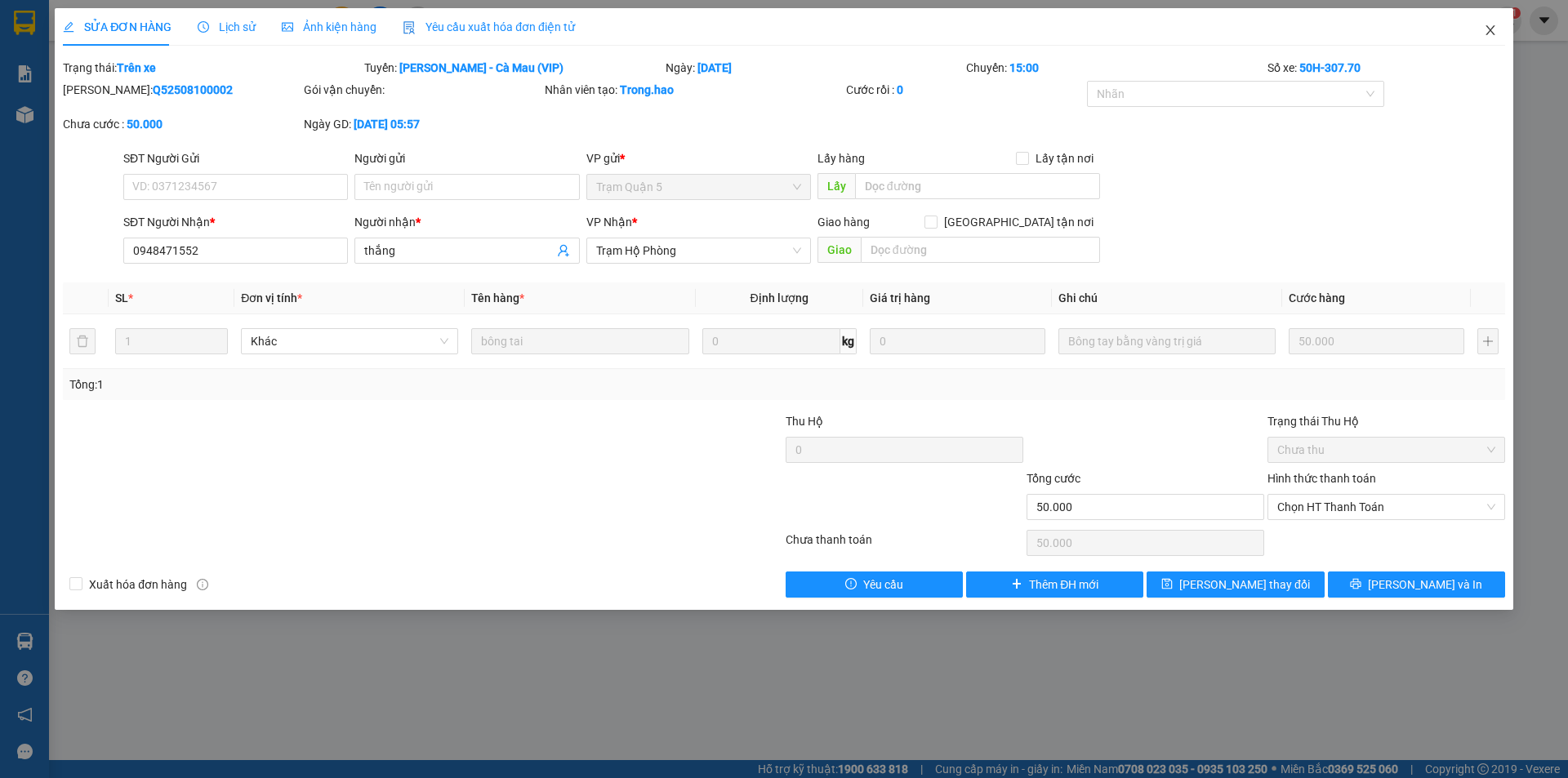
click at [1494, 37] on span "Close" at bounding box center [1489, 30] width 46 height 46
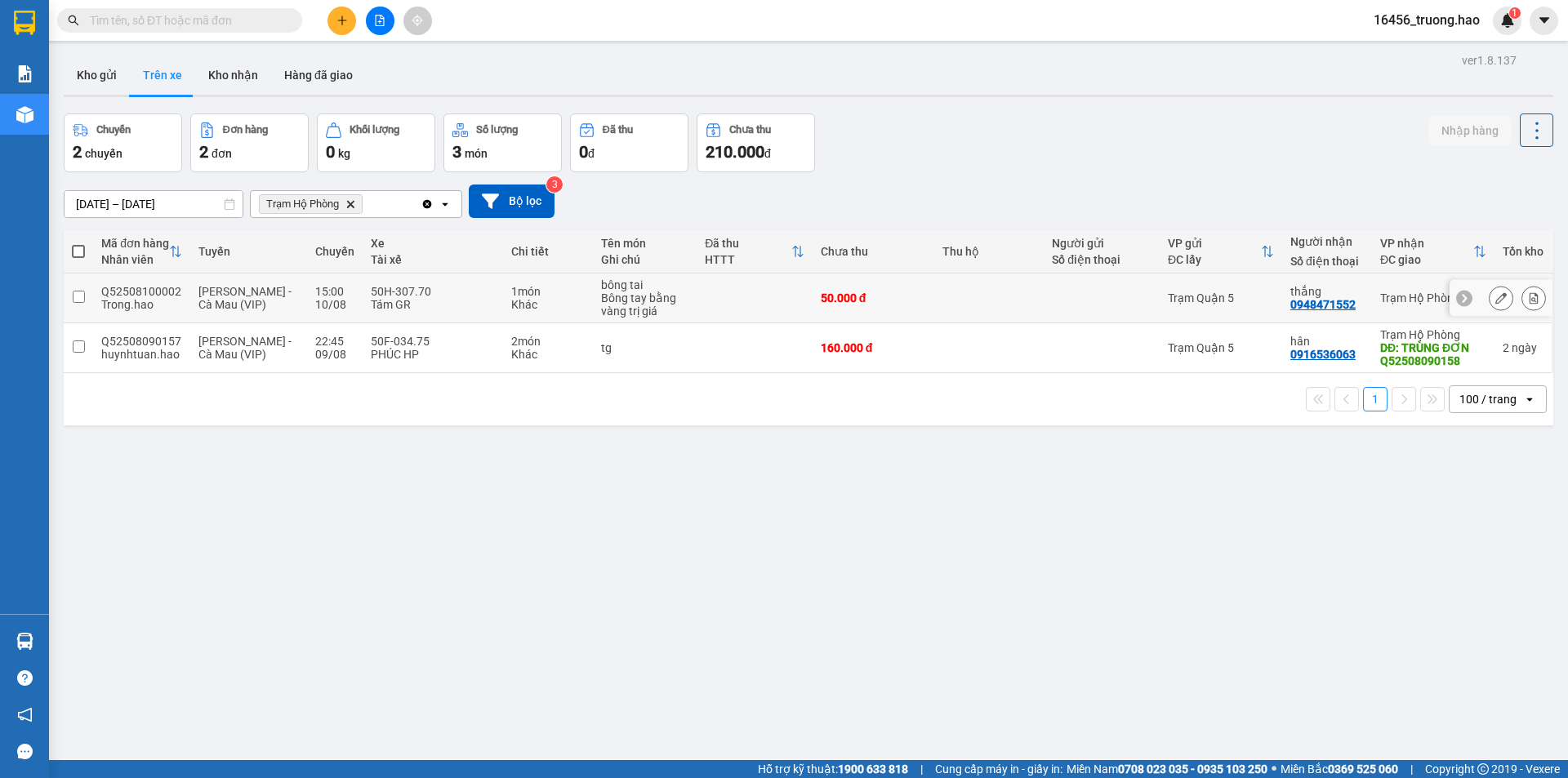
click at [1205, 308] on td "Trạm Quận 5" at bounding box center [1220, 298] width 122 height 50
checkbox input "true"
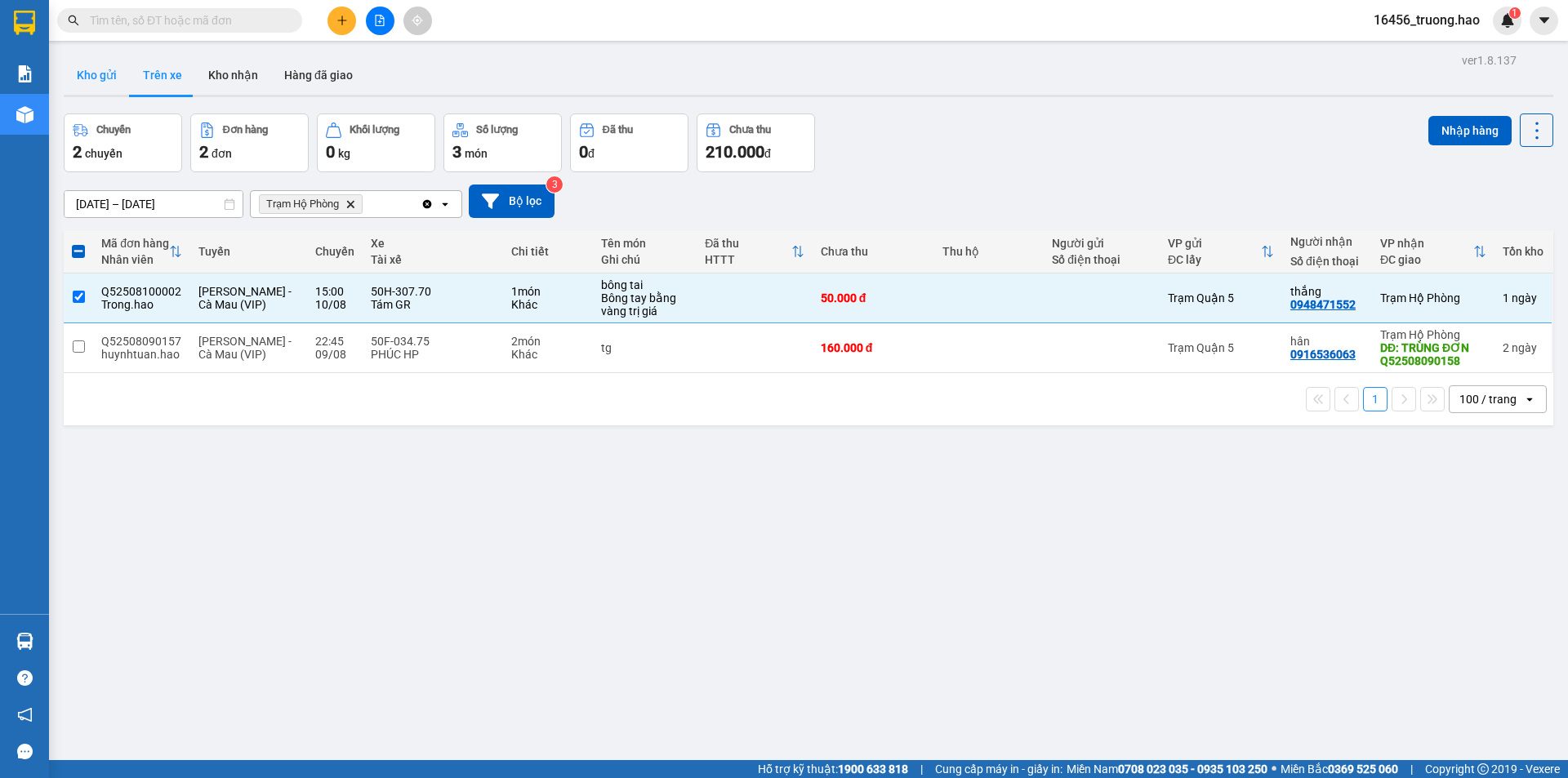
click at [87, 72] on button "Kho gửi" at bounding box center [96, 75] width 66 height 39
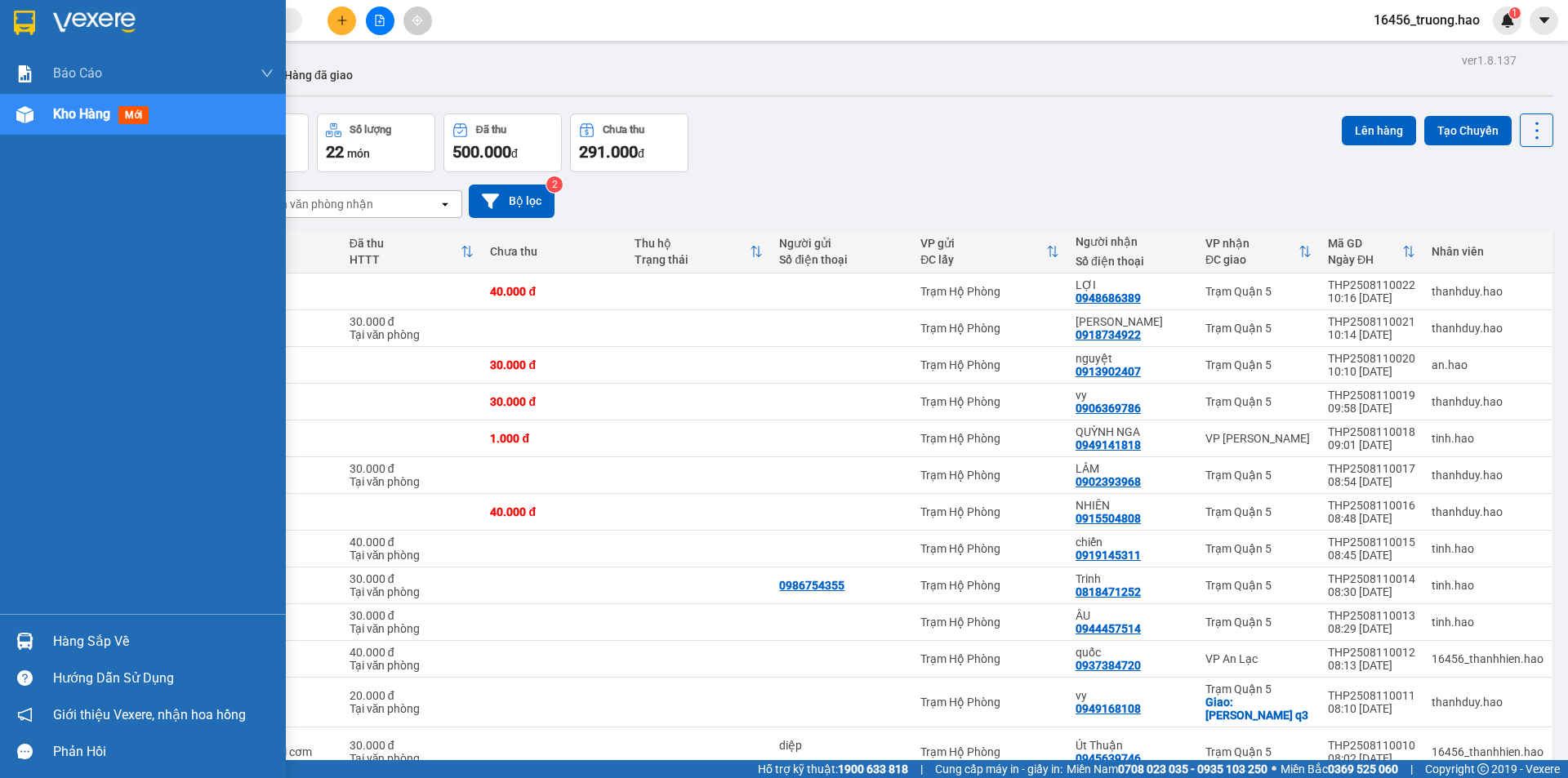
click at [132, 119] on span "mới" at bounding box center [134, 115] width 30 height 18
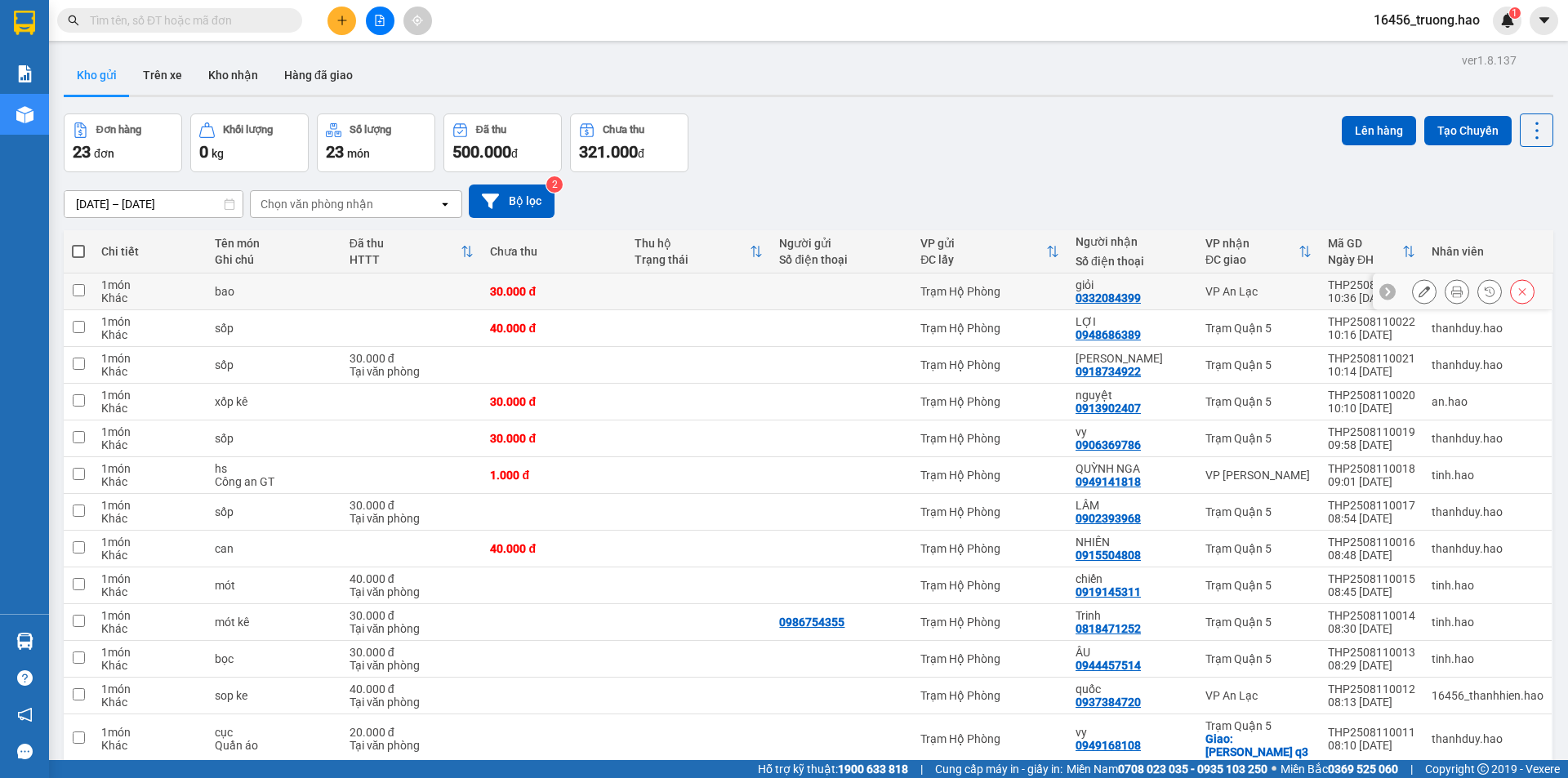
click at [1451, 290] on icon at bounding box center [1456, 291] width 12 height 12
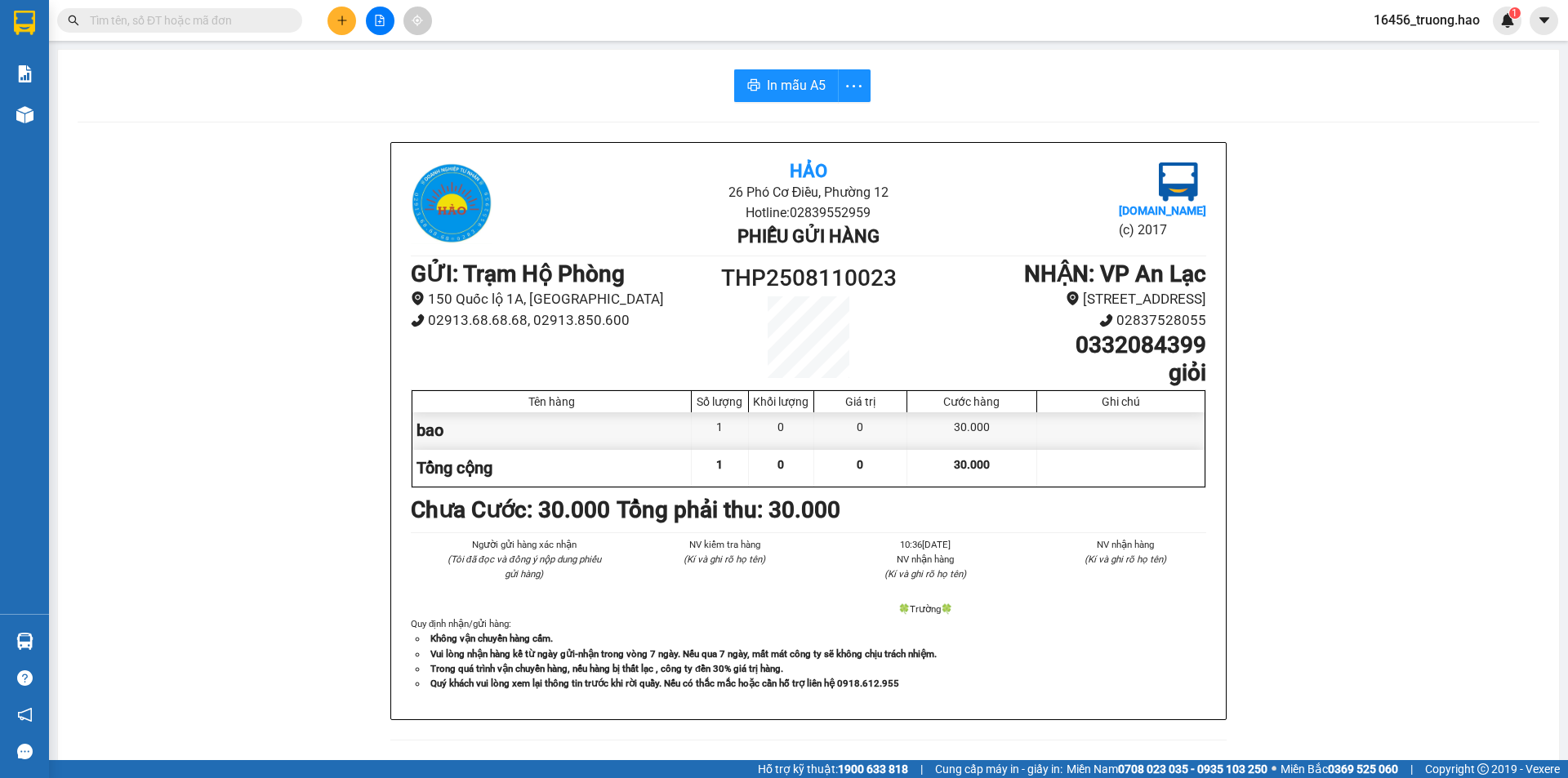
click at [817, 110] on div "In mẫu A5 Hảo 26 Phó Cơ Điều, Phường 12 Hotline: 02839552959 Phiếu gửi hàng Vex…" at bounding box center [808, 681] width 1501 height 1261
click at [796, 90] on span "In mẫu A5" at bounding box center [797, 85] width 59 height 21
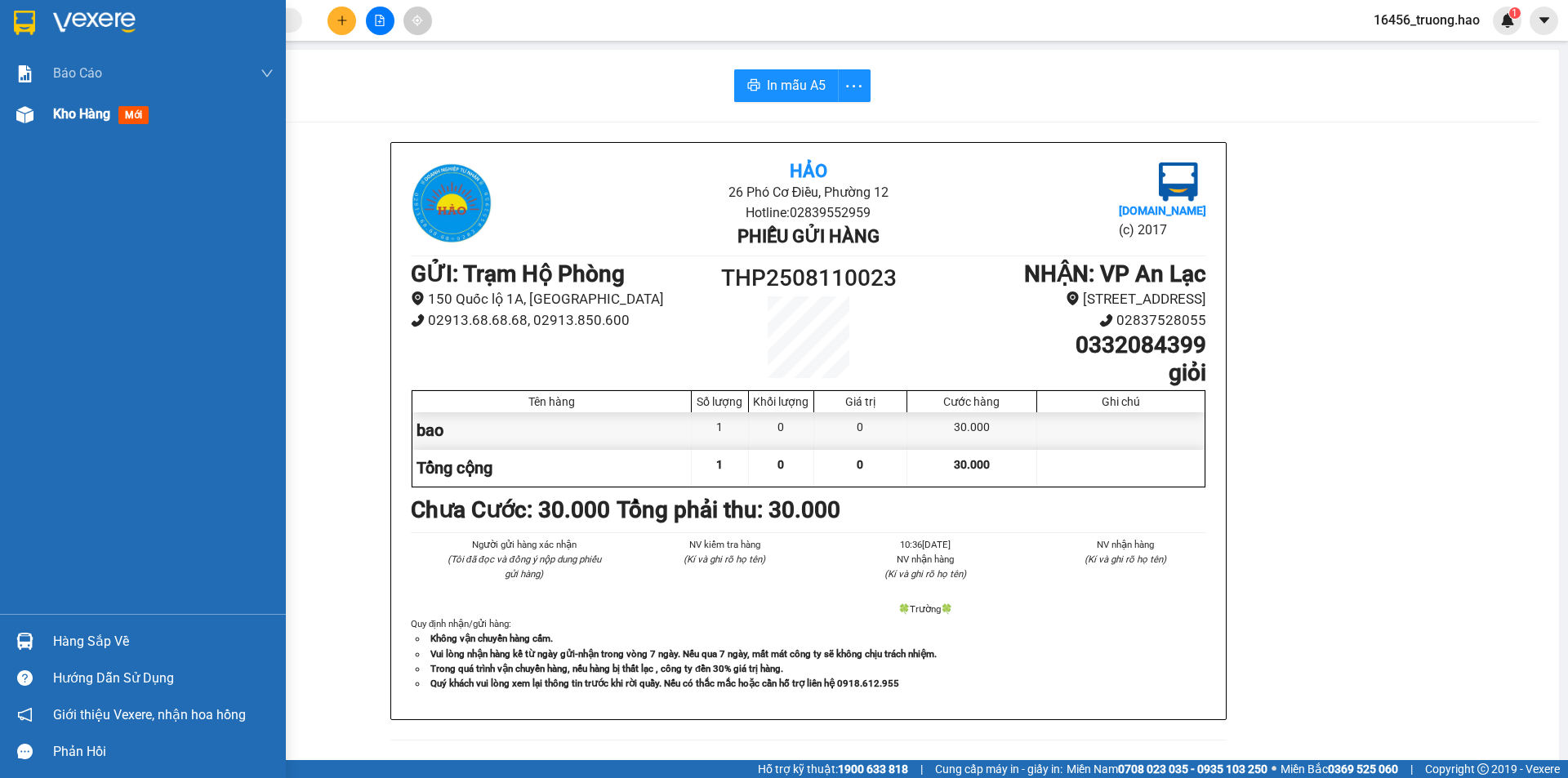
click at [138, 121] on span "mới" at bounding box center [134, 115] width 30 height 18
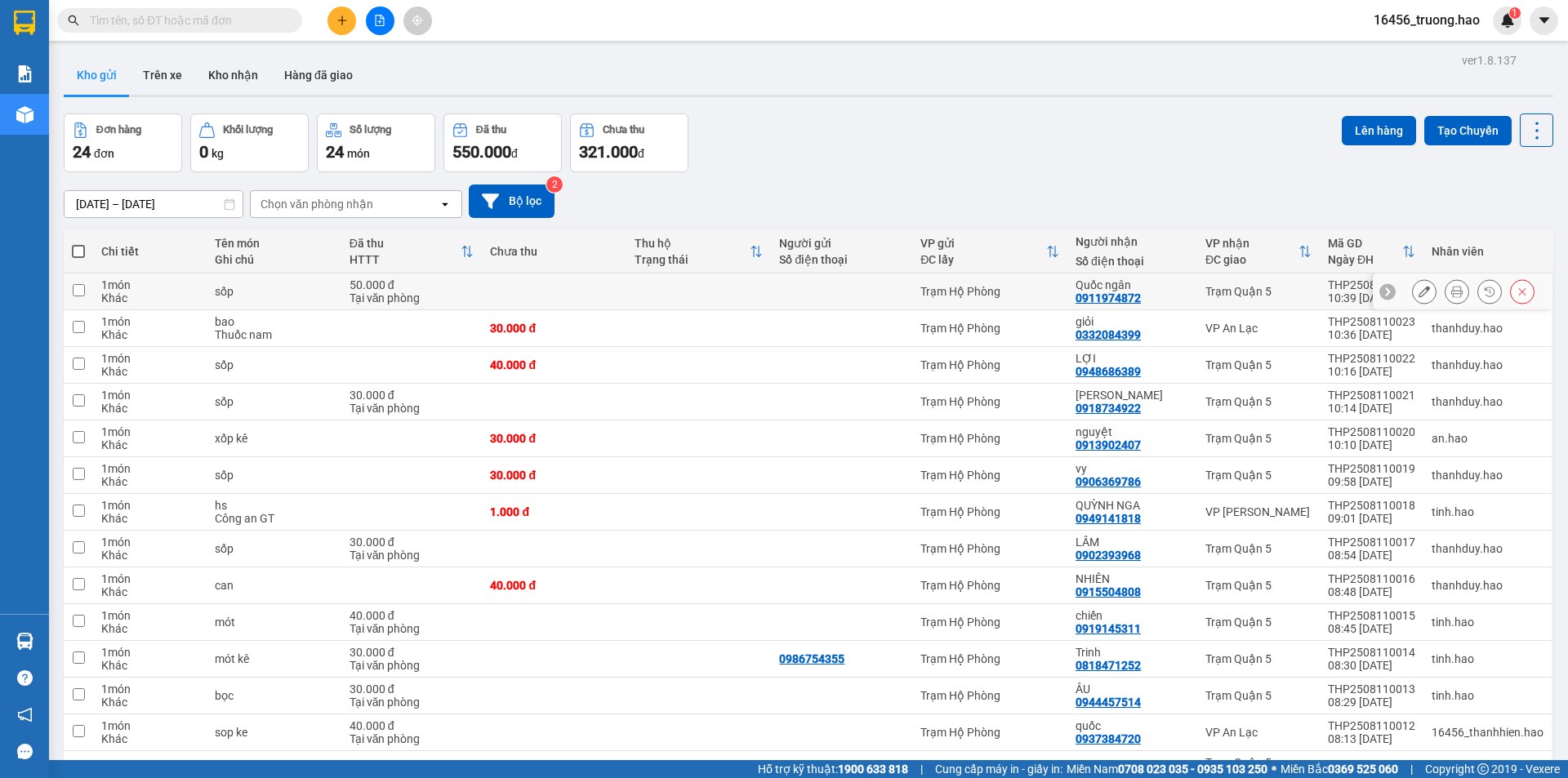
click at [1451, 284] on button at bounding box center [1456, 292] width 23 height 29
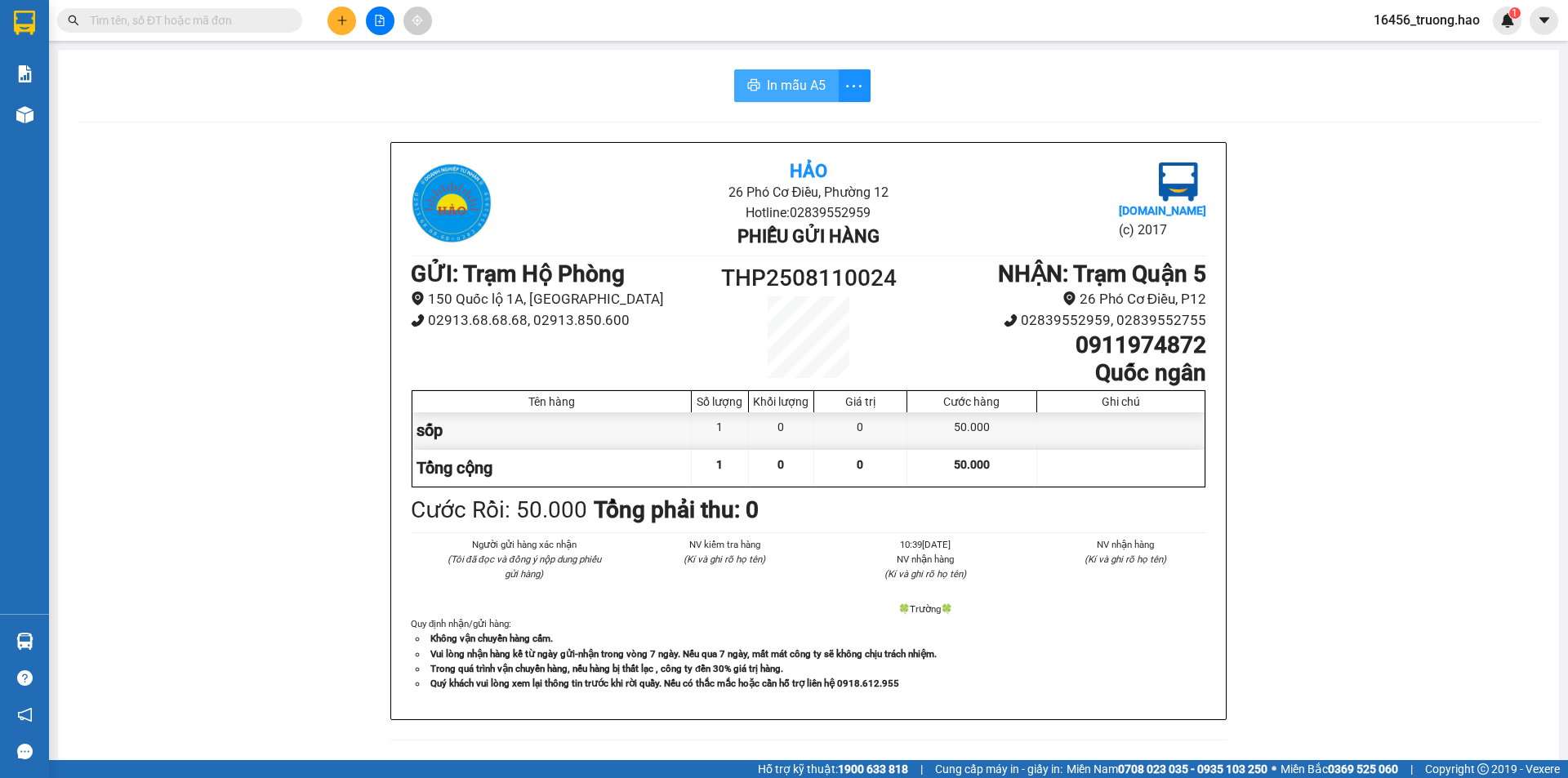
click at [784, 100] on button "In mẫu A5" at bounding box center [786, 86] width 104 height 33
click at [235, 21] on input "text" at bounding box center [187, 21] width 193 height 18
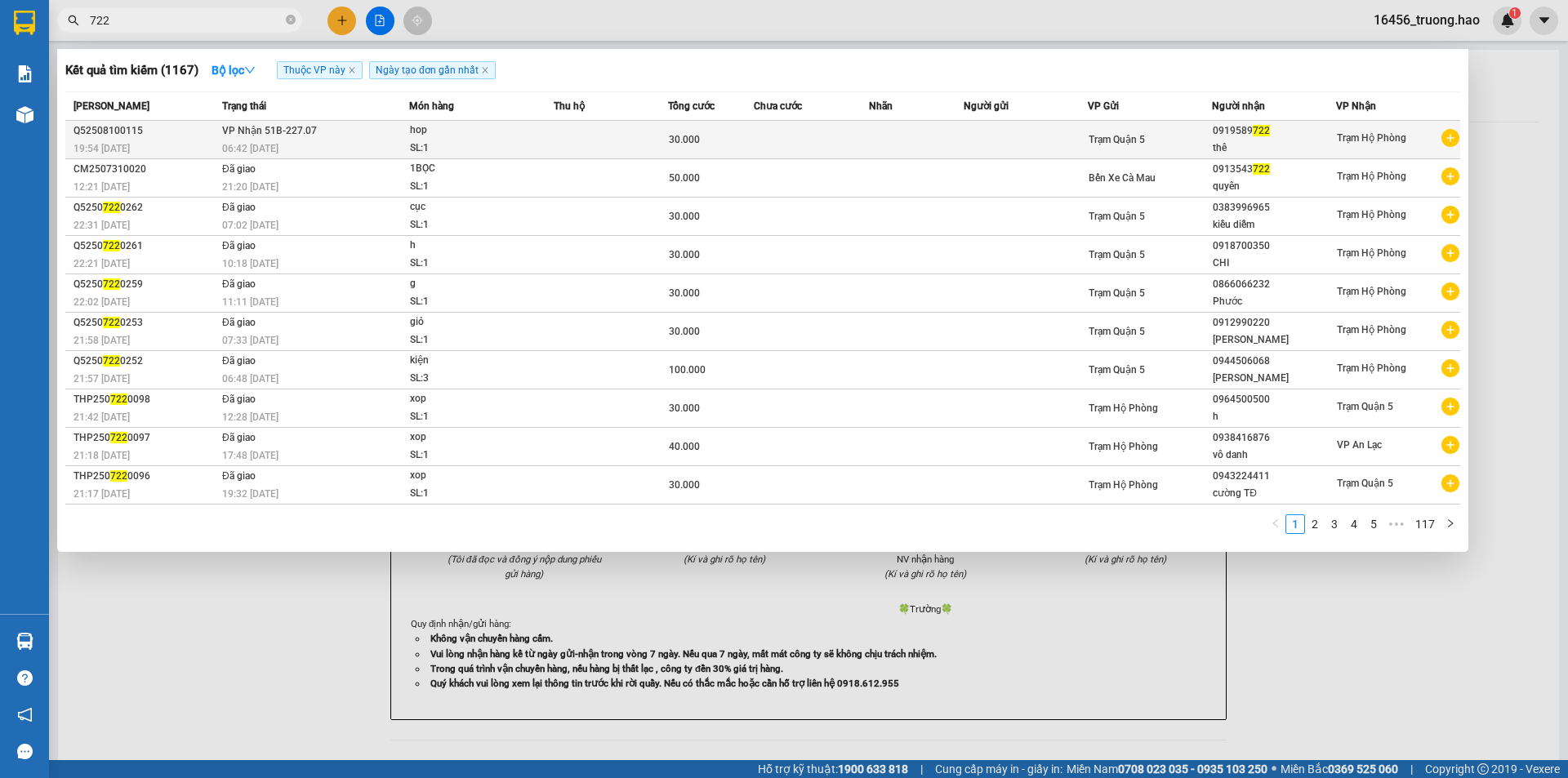
type input "722"
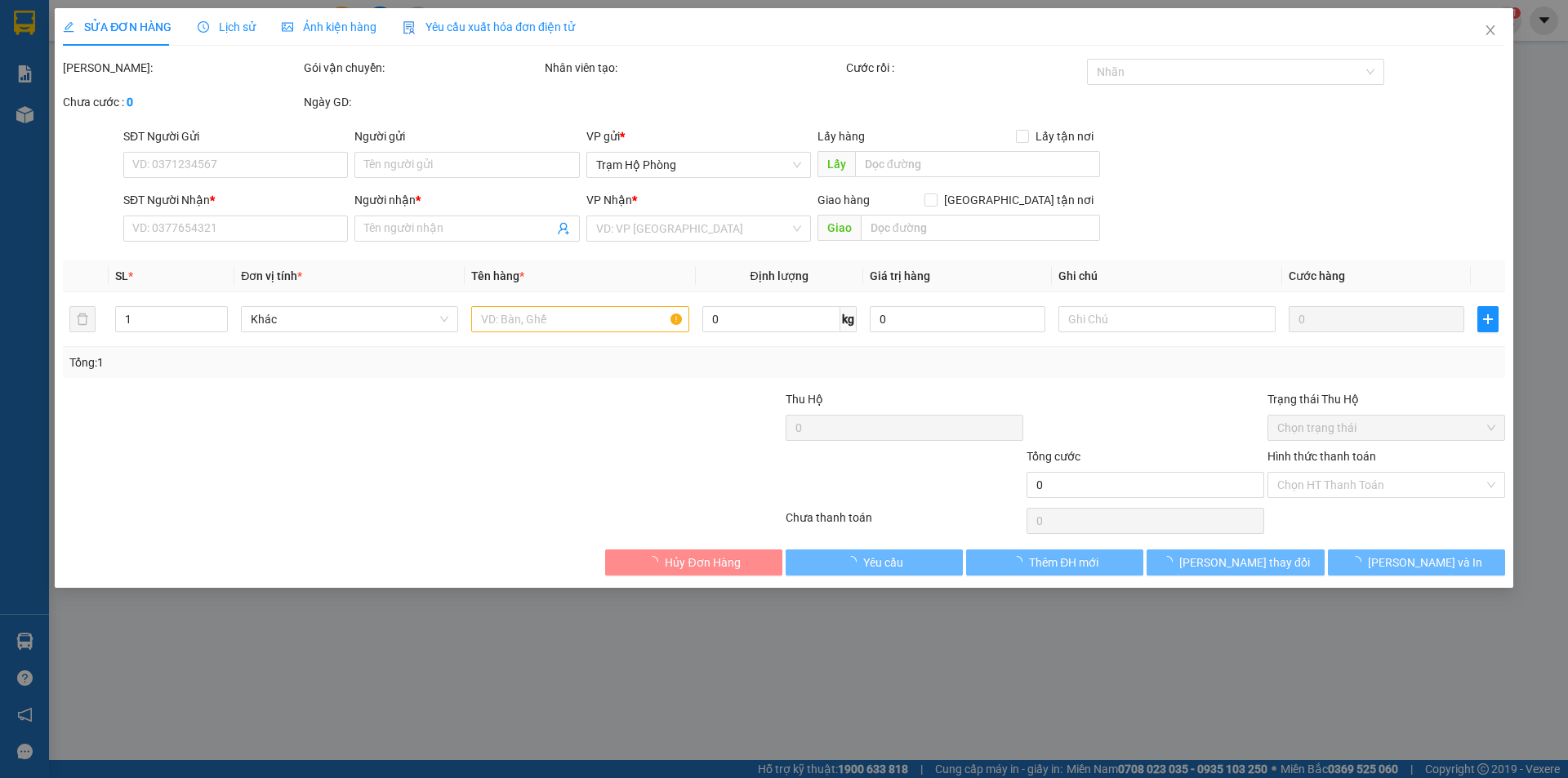
click at [323, 22] on span "Ảnh kiện hàng" at bounding box center [329, 27] width 95 height 13
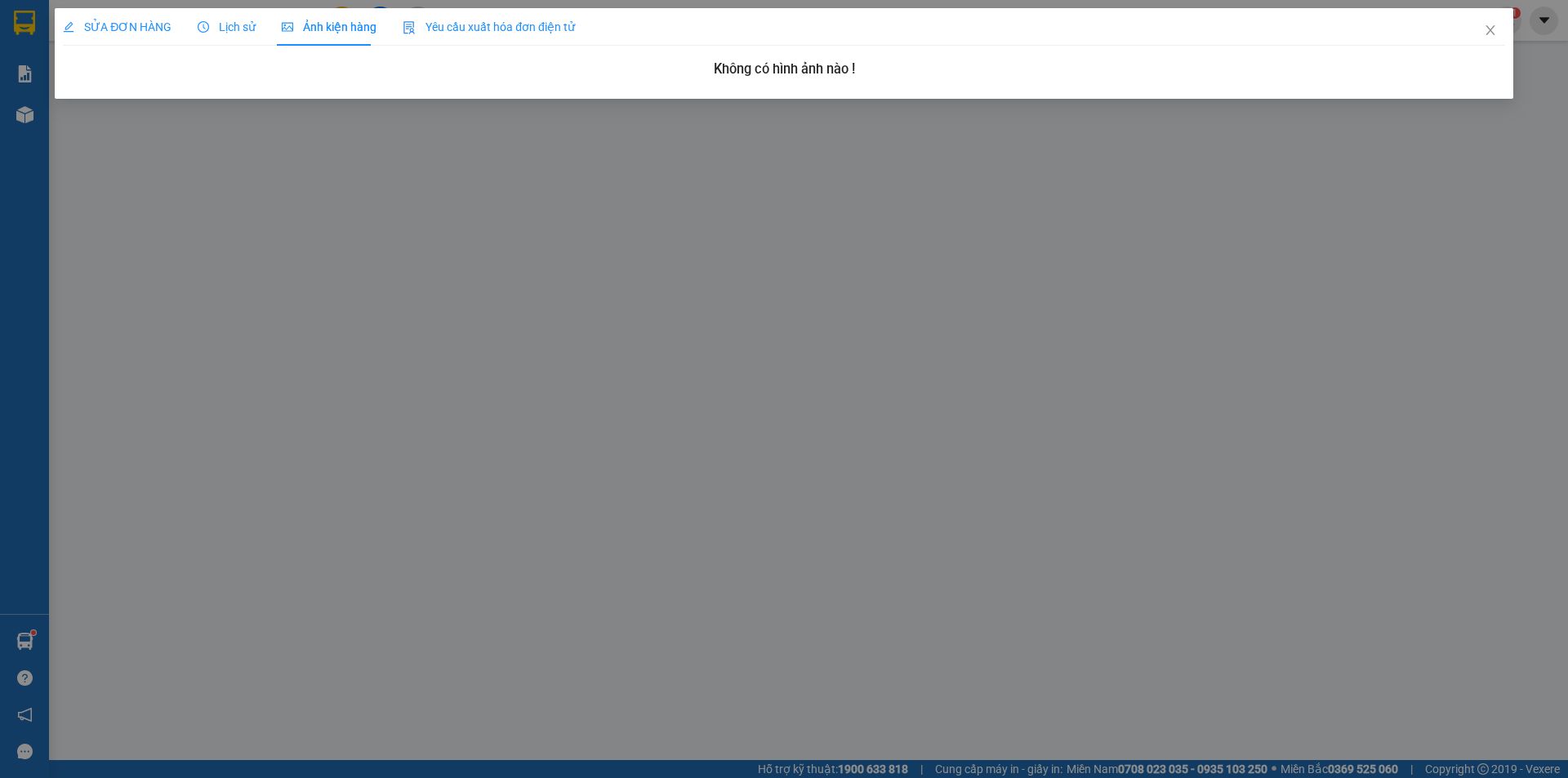
click at [157, 29] on span "SỬA ĐƠN HÀNG" at bounding box center [117, 27] width 109 height 13
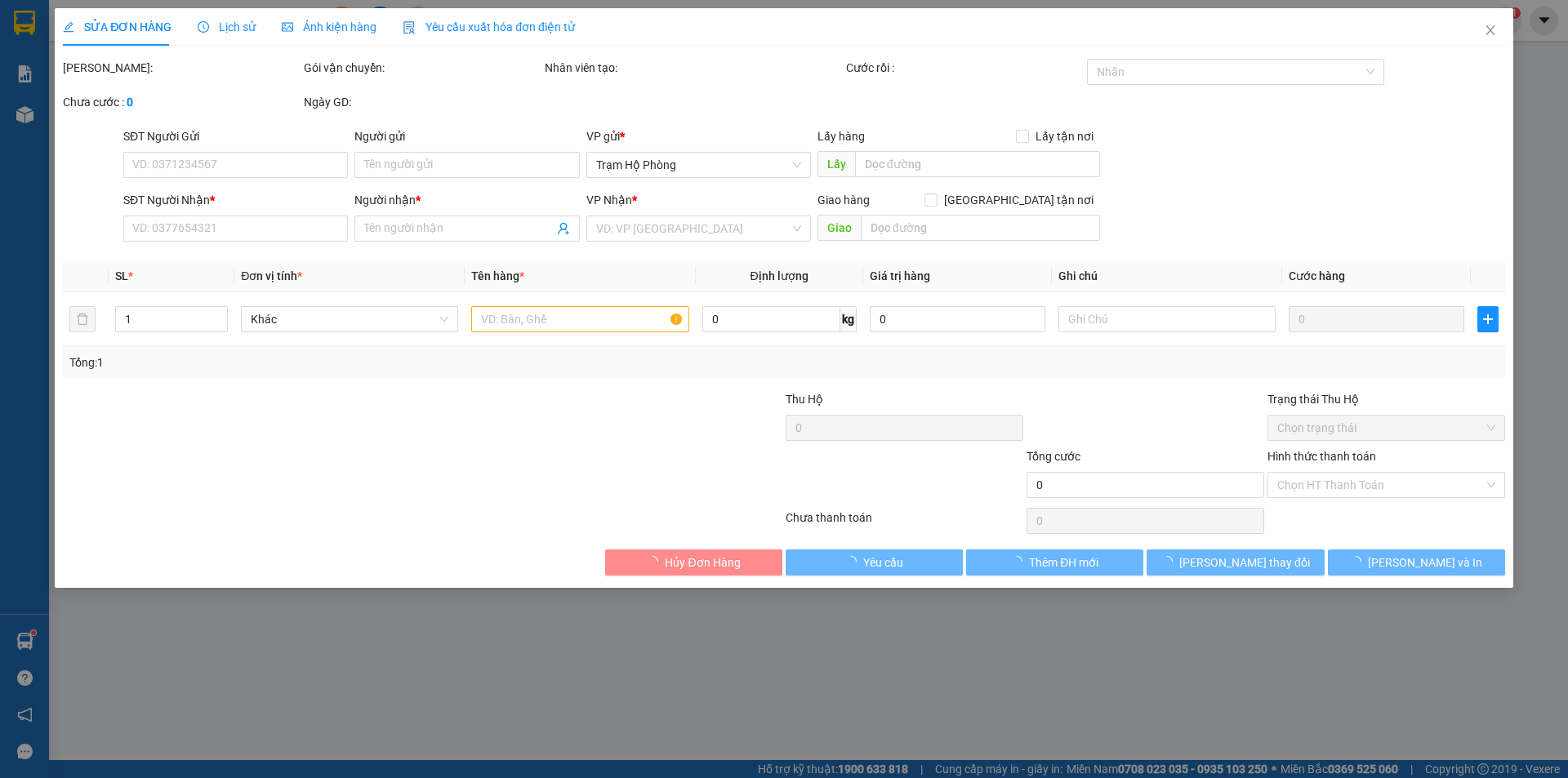
type input "0919589722"
type input "thê"
type input "30.000"
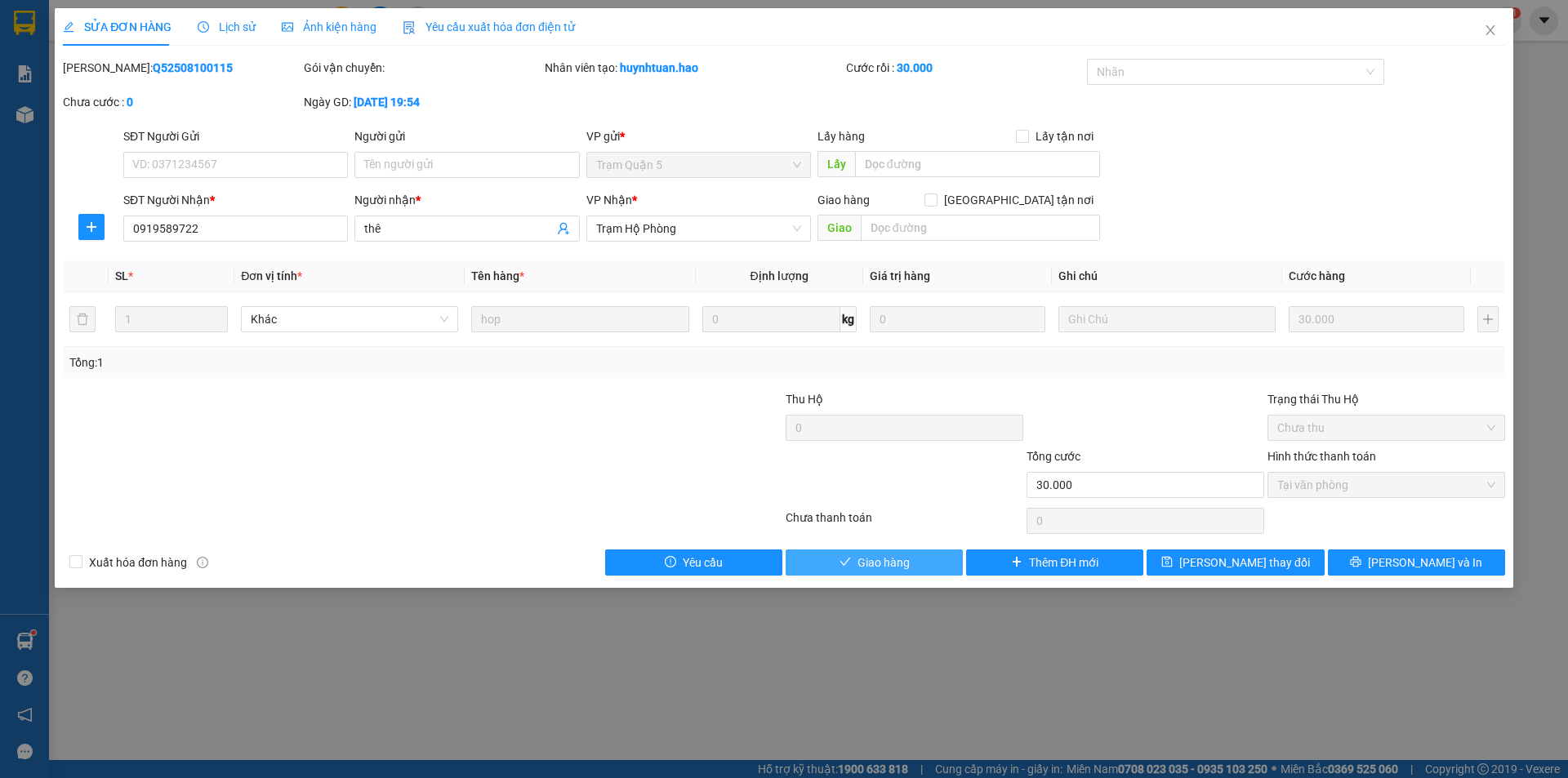
click at [918, 562] on button "Giao hàng" at bounding box center [874, 562] width 177 height 26
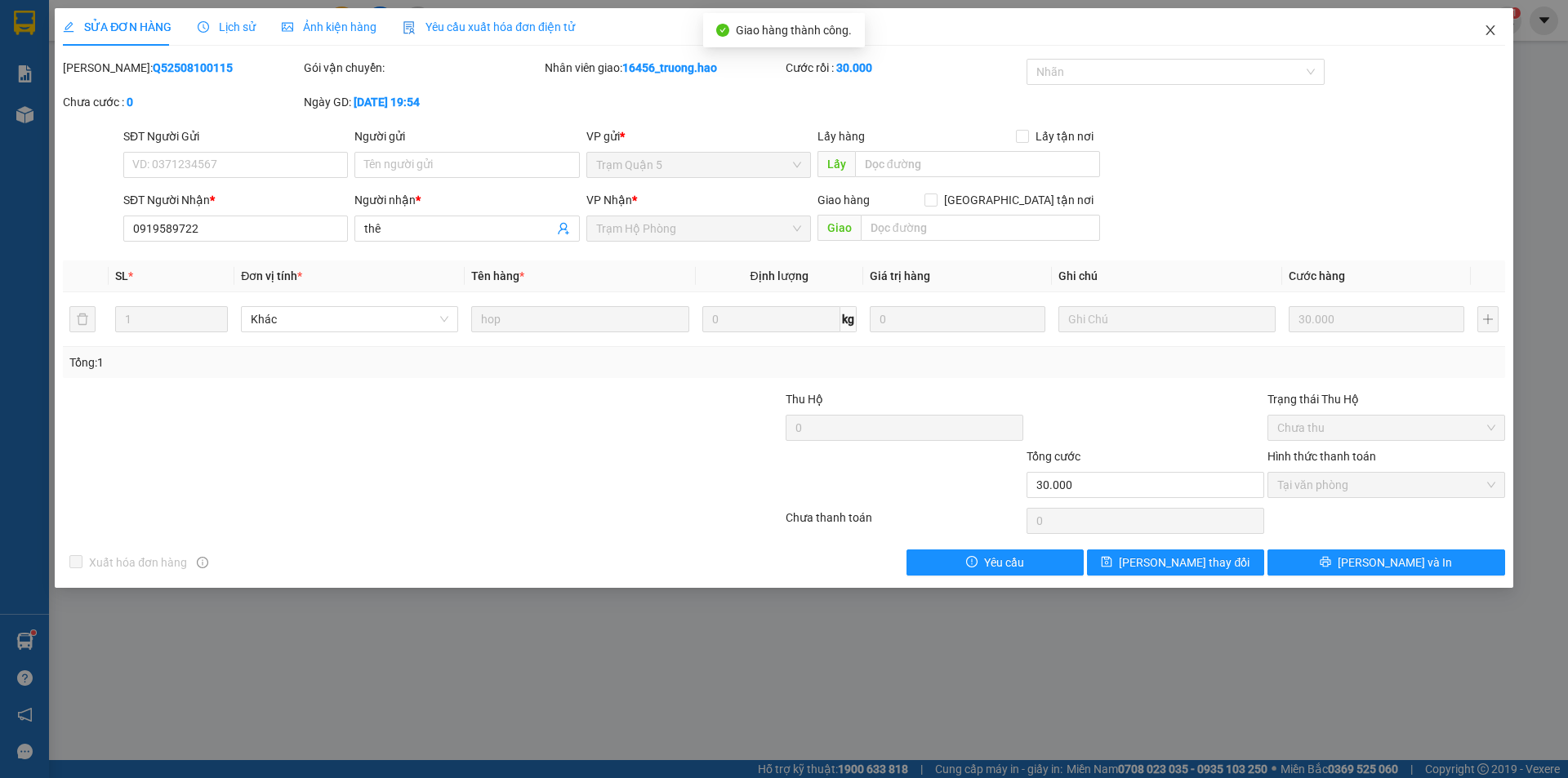
click at [1485, 32] on icon "close" at bounding box center [1489, 30] width 13 height 13
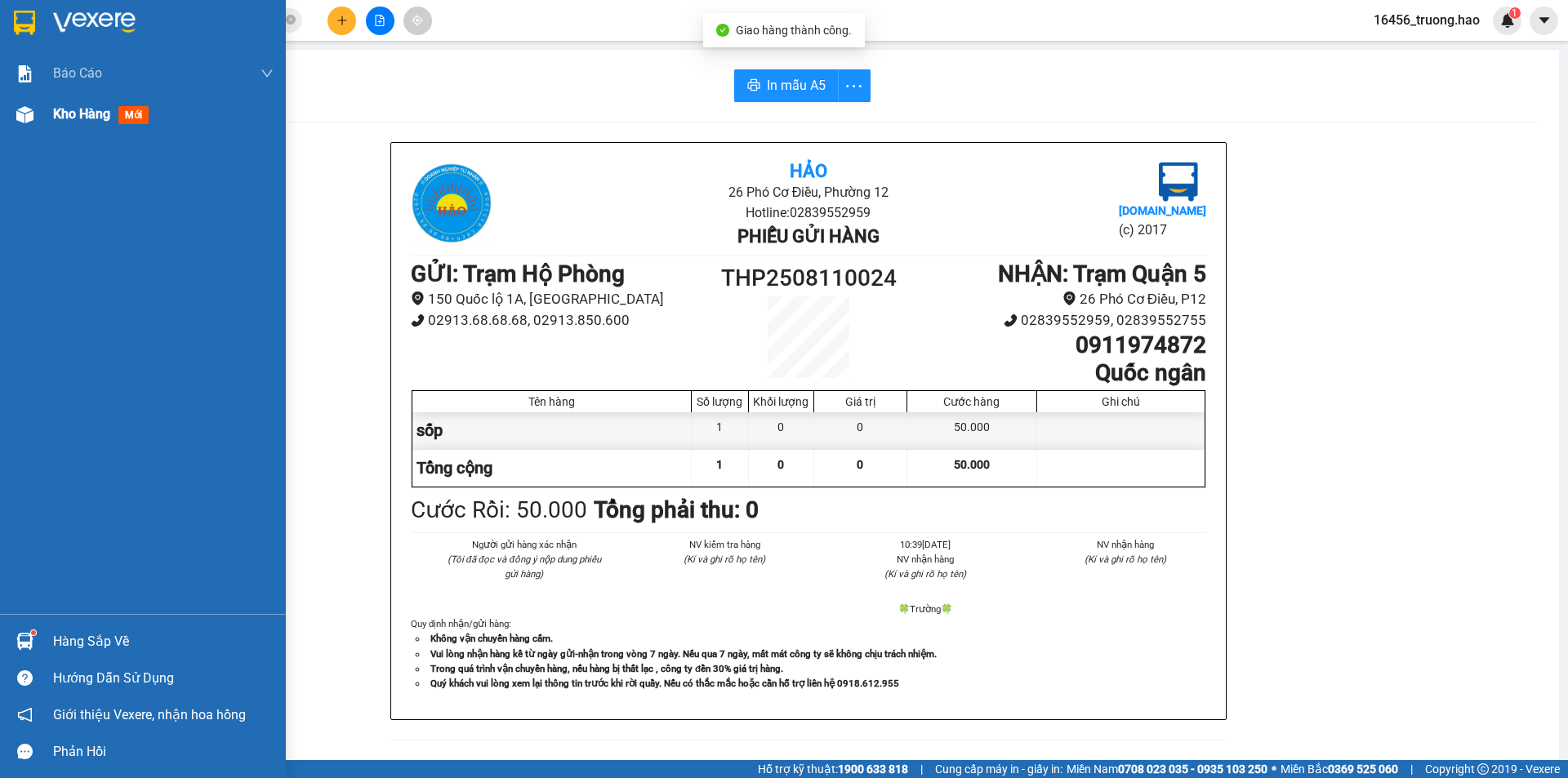
click at [71, 117] on span "Kho hàng" at bounding box center [81, 113] width 57 height 15
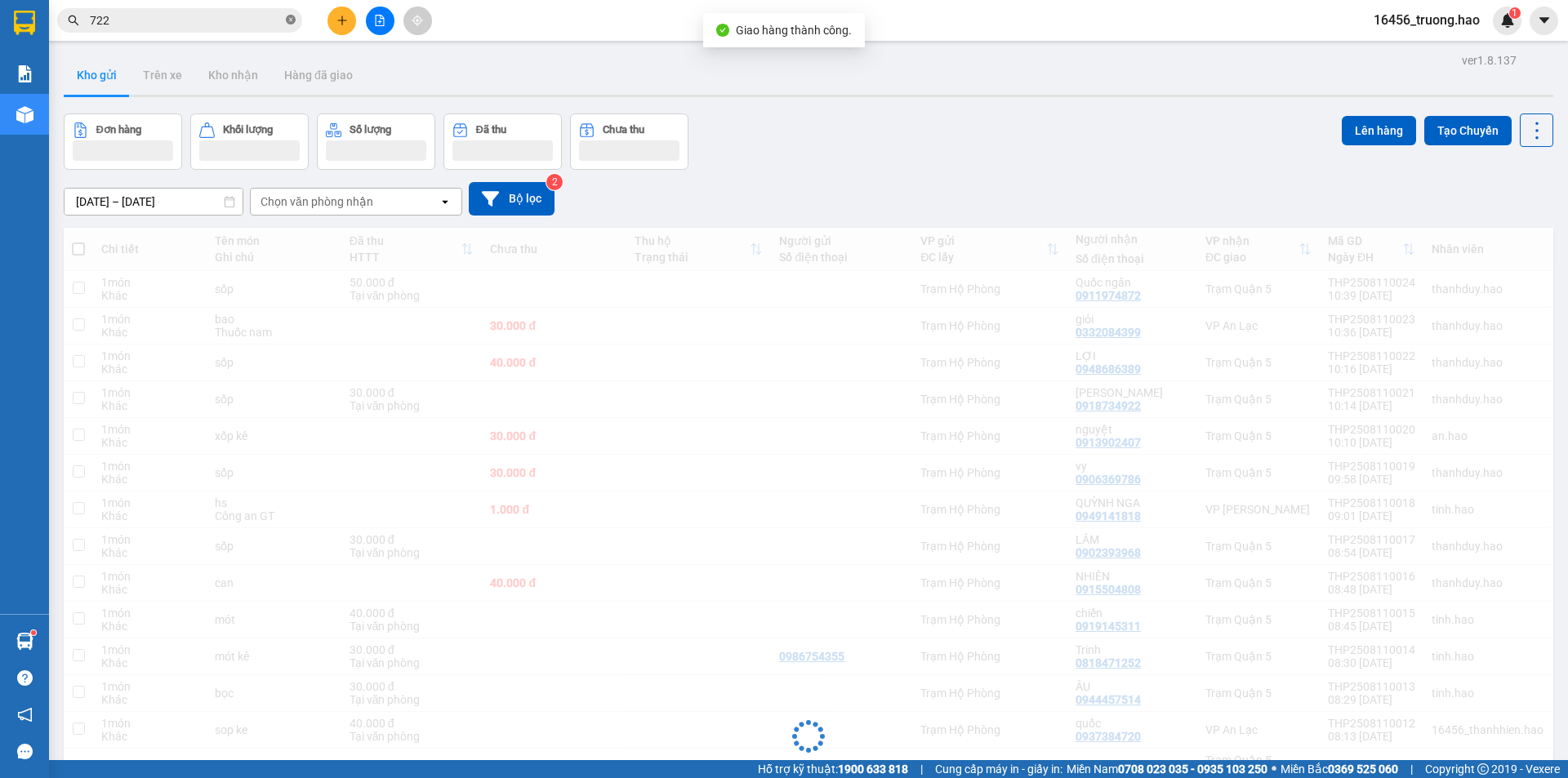
click at [291, 22] on icon "close-circle" at bounding box center [290, 19] width 10 height 10
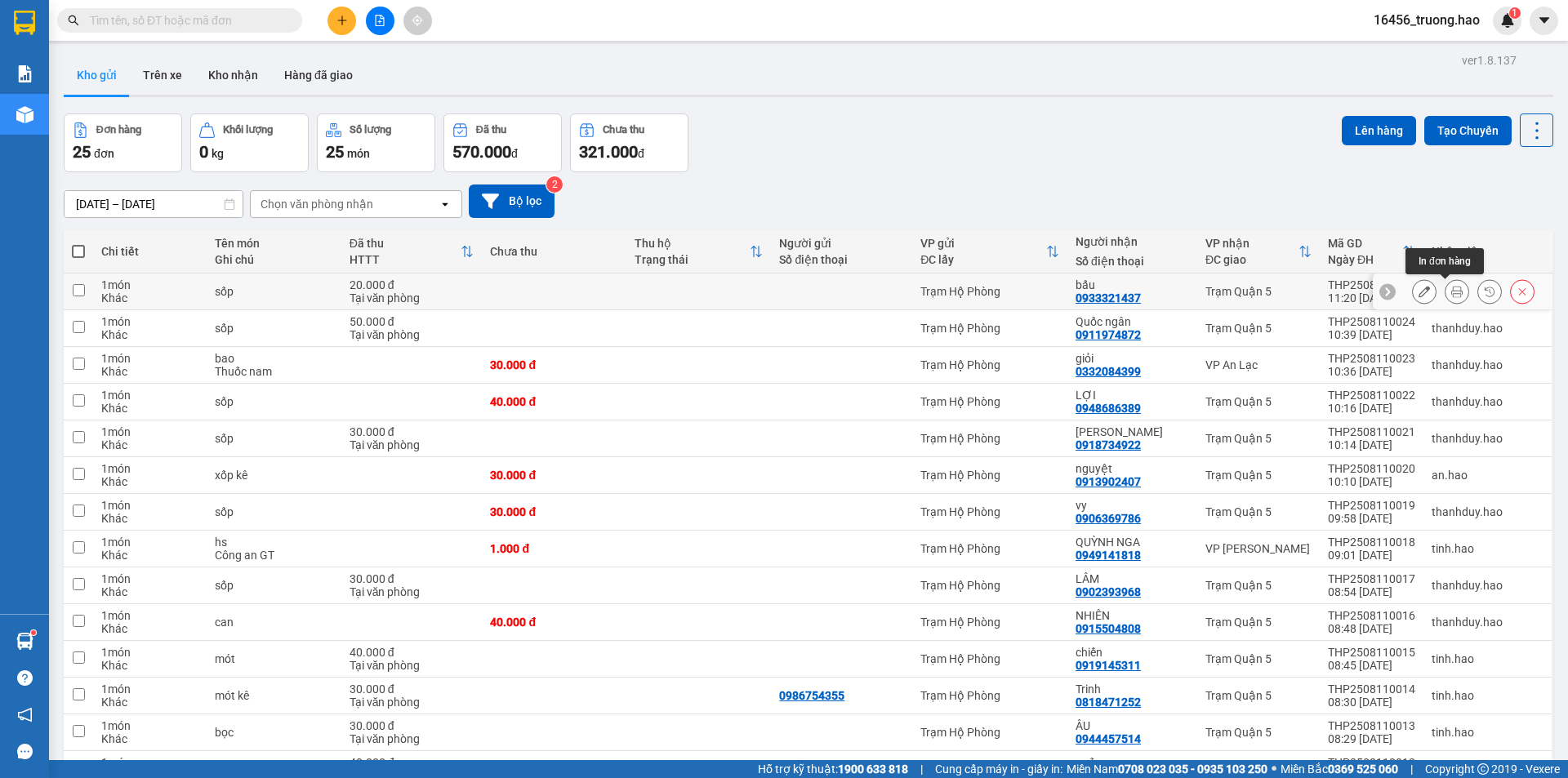
click at [1451, 289] on icon at bounding box center [1456, 291] width 12 height 12
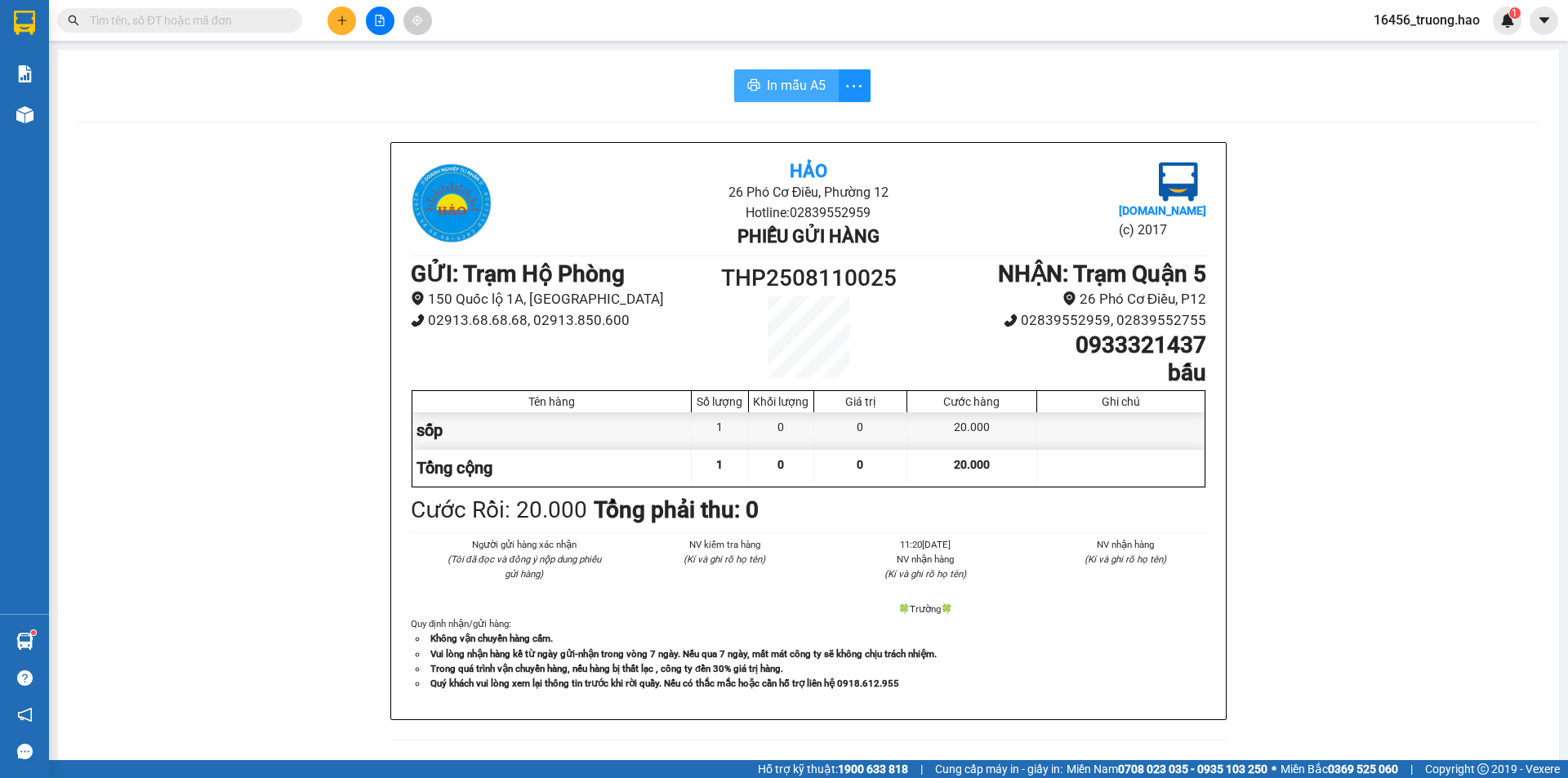
click at [794, 77] on span "In mẫu A5" at bounding box center [797, 85] width 59 height 21
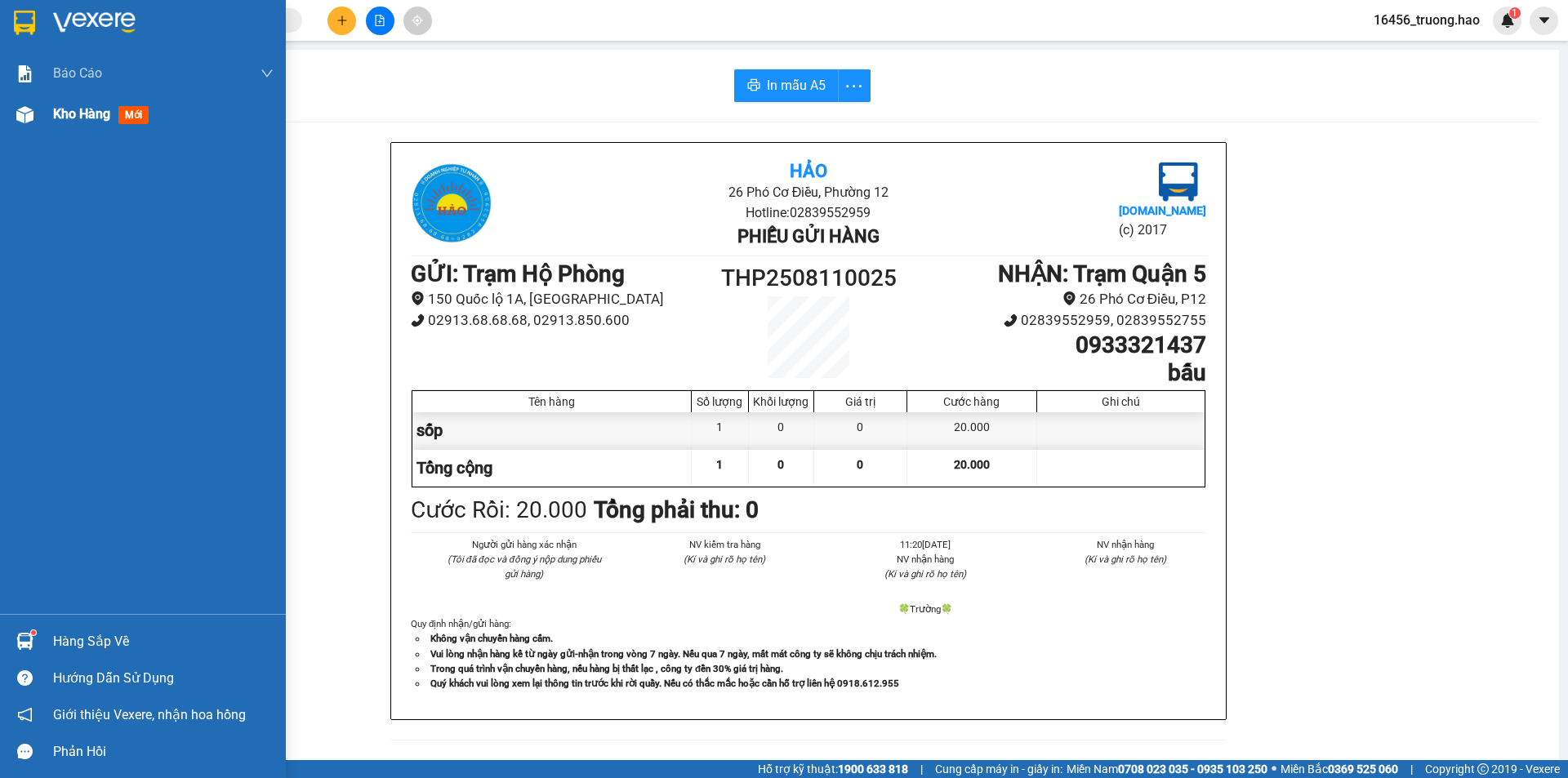
click at [110, 118] on span "Kho hàng" at bounding box center [81, 113] width 57 height 15
